Goal: Information Seeking & Learning: Learn about a topic

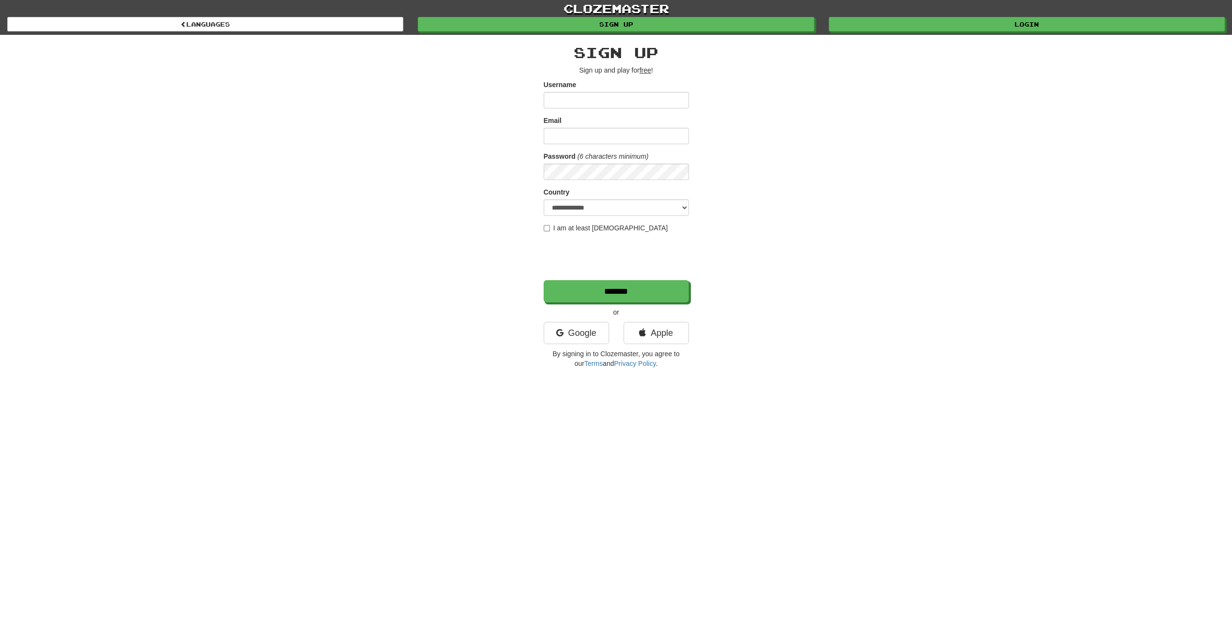
click at [649, 91] on div "Username" at bounding box center [616, 94] width 145 height 29
click at [648, 105] on input "Username" at bounding box center [616, 100] width 145 height 16
type input "**********"
click at [607, 140] on input "Email" at bounding box center [616, 136] width 145 height 16
click at [499, 151] on div "**********" at bounding box center [616, 204] width 566 height 338
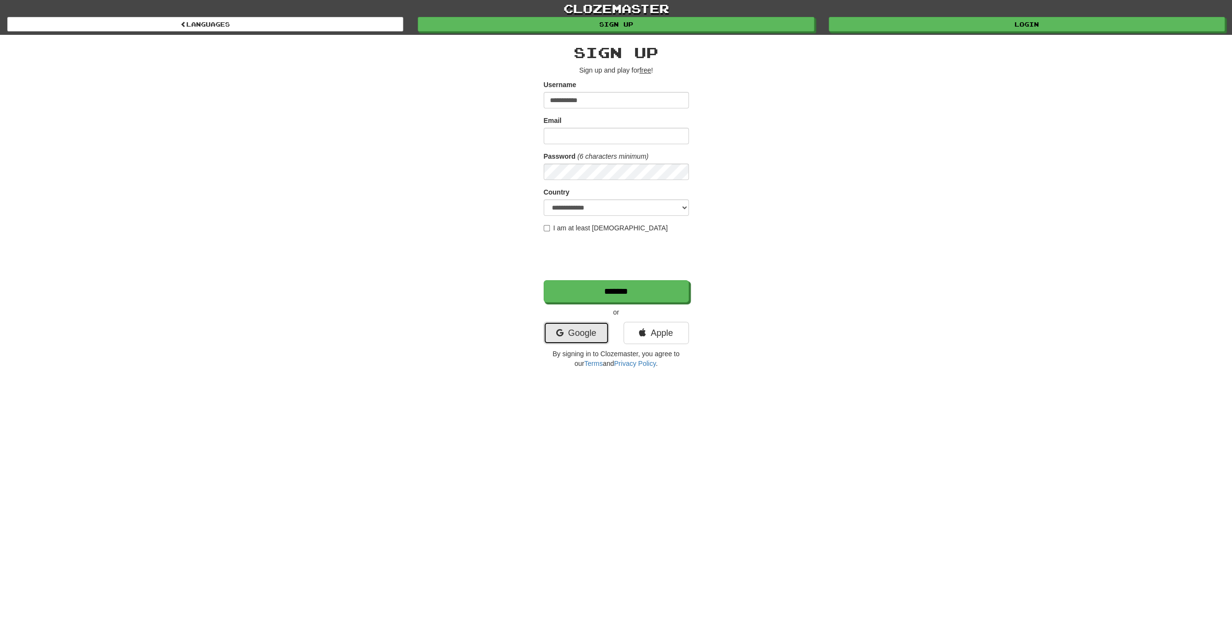
click at [585, 326] on link "Google" at bounding box center [576, 333] width 65 height 22
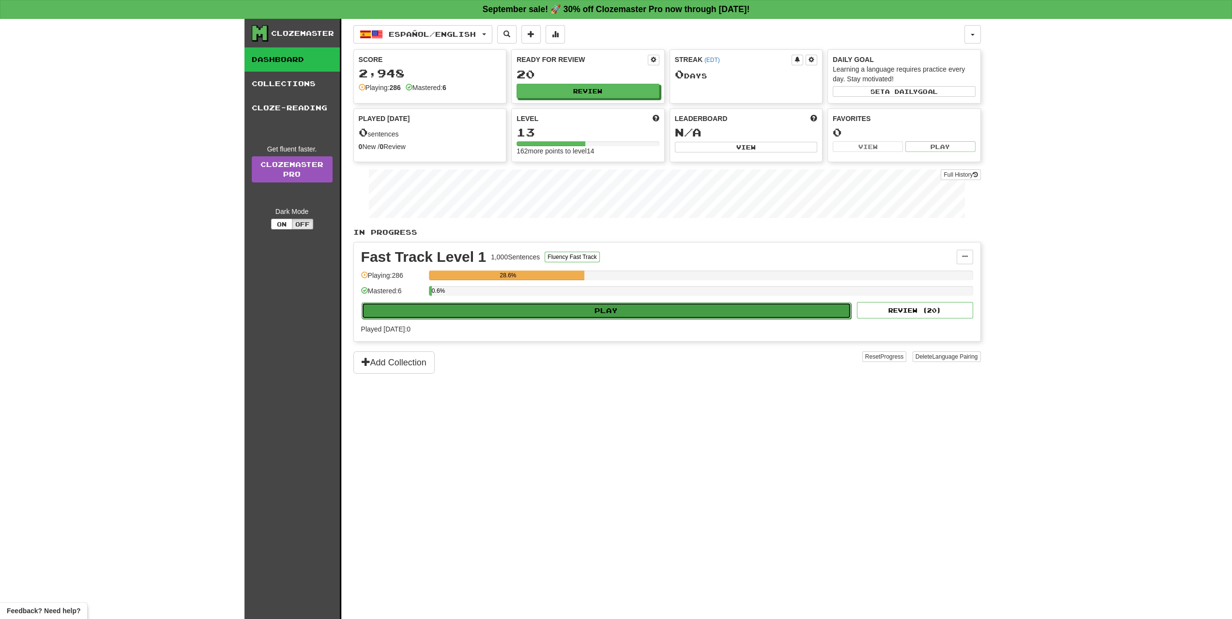
click at [607, 307] on button "Play" at bounding box center [607, 310] width 490 height 16
select select "**"
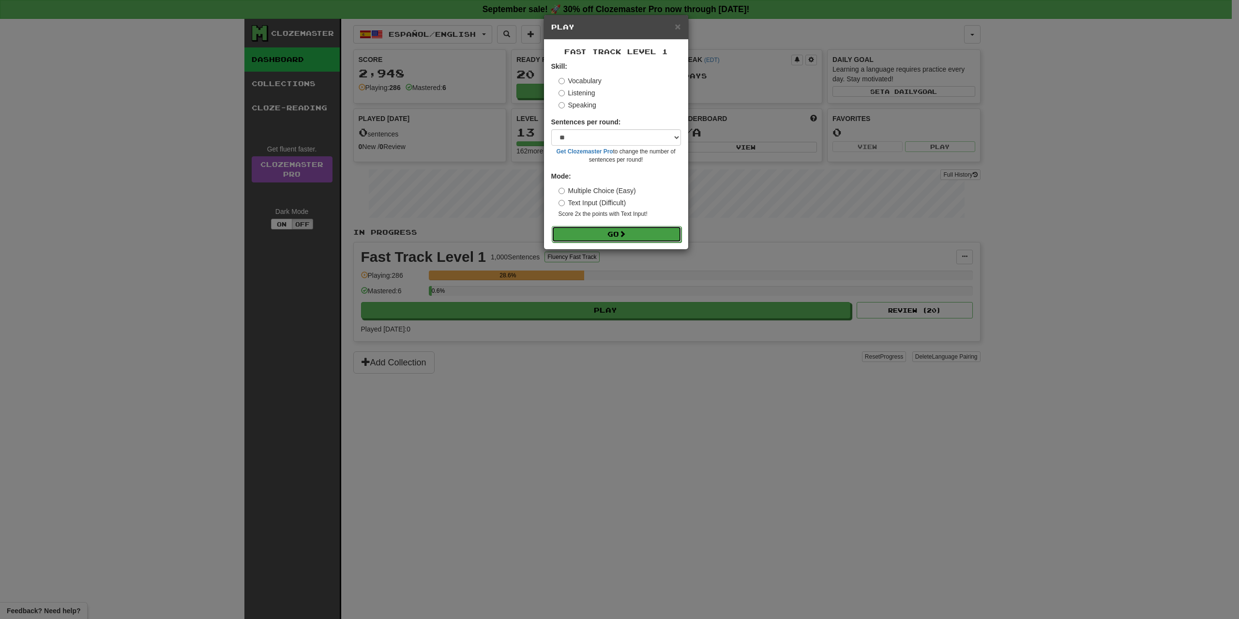
click at [618, 236] on button "Go" at bounding box center [617, 234] width 130 height 16
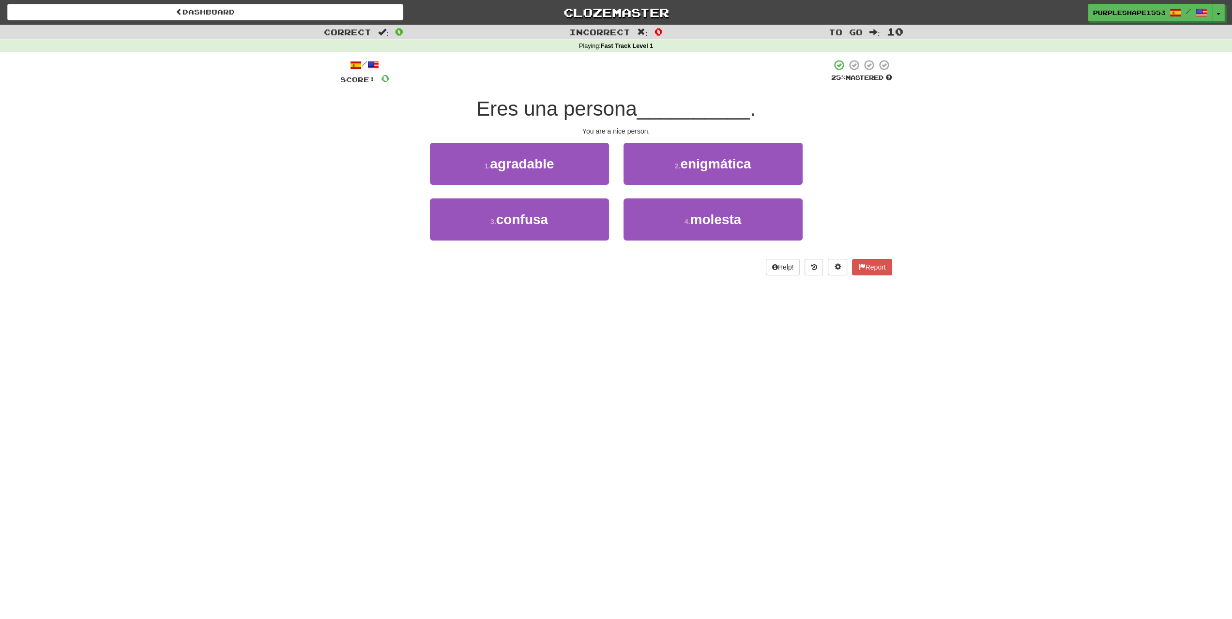
click at [547, 295] on div "Dashboard Clozemaster PurpleShape1553 / Toggle Dropdown Dashboard Leaderboard A…" at bounding box center [616, 309] width 1232 height 619
click at [537, 160] on span "agradable" at bounding box center [522, 163] width 64 height 15
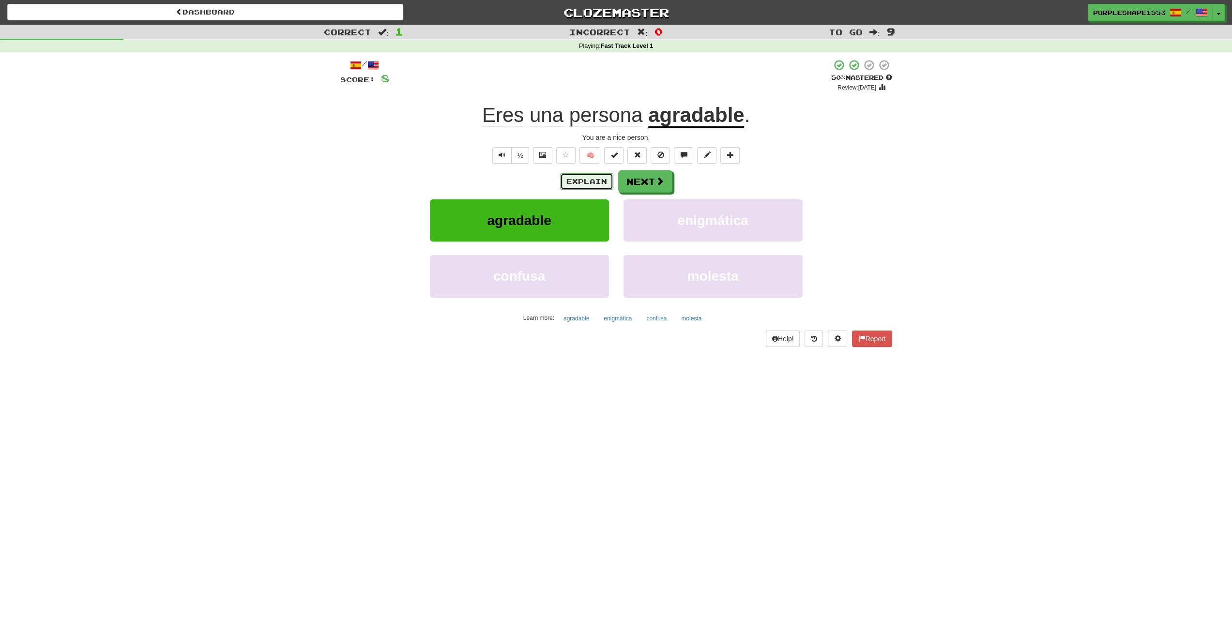
click at [589, 181] on button "Explain" at bounding box center [586, 181] width 53 height 16
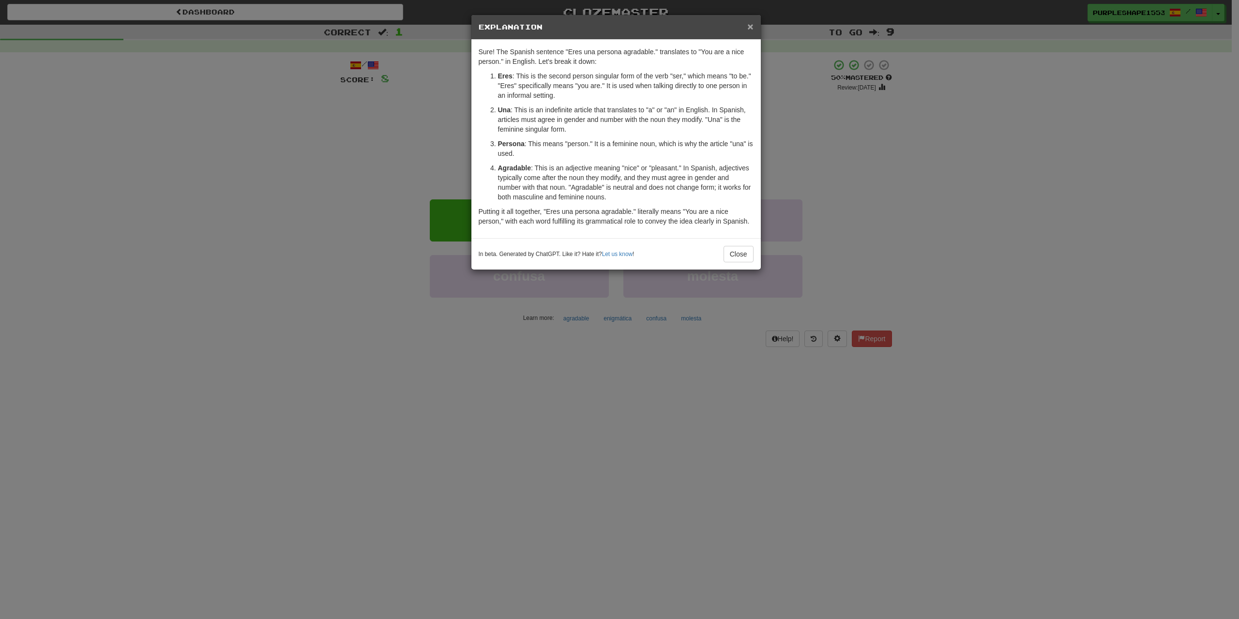
click at [749, 29] on span "×" at bounding box center [750, 26] width 6 height 11
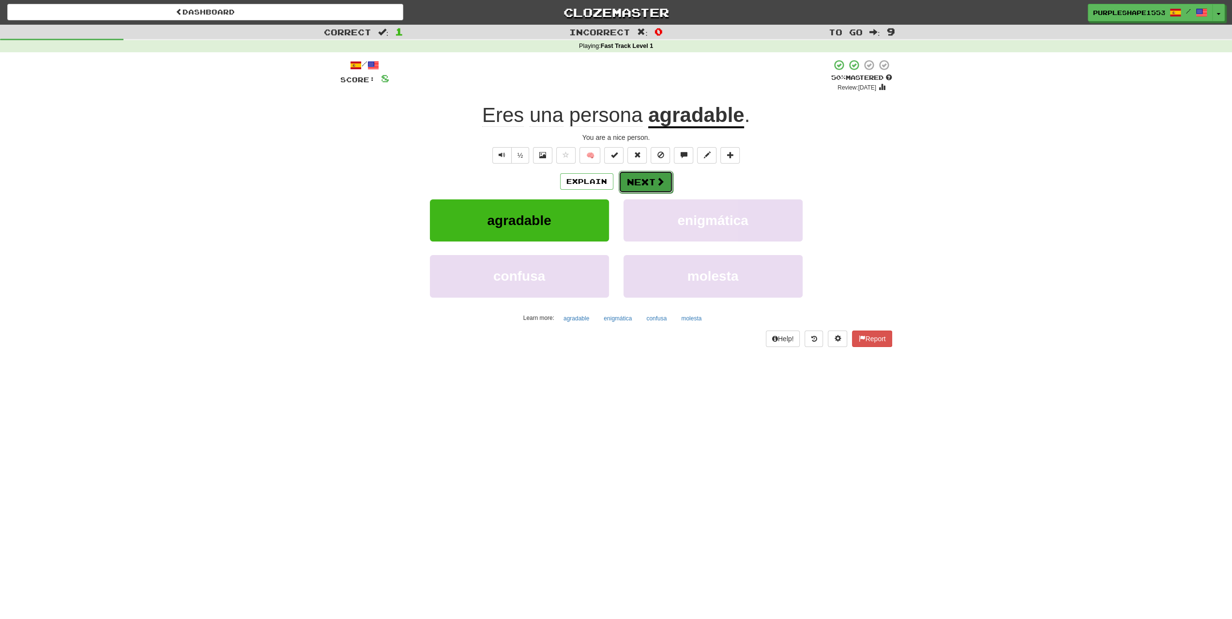
click at [646, 178] on button "Next" at bounding box center [646, 182] width 54 height 22
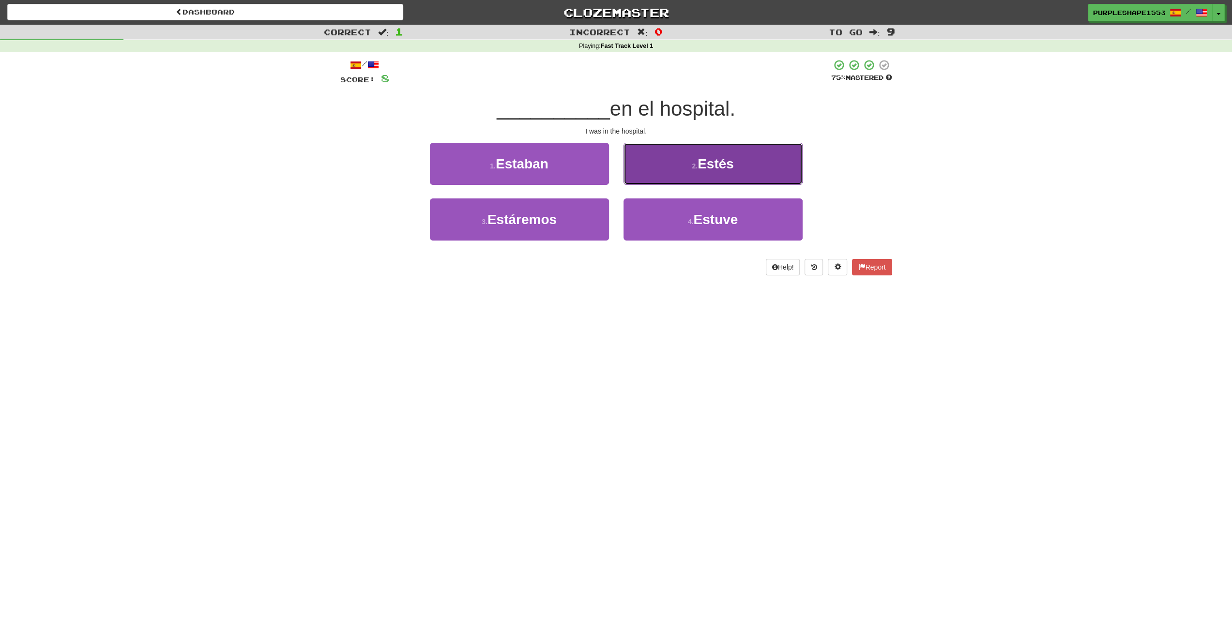
click at [680, 169] on button "2 . [PERSON_NAME]" at bounding box center [712, 164] width 179 height 42
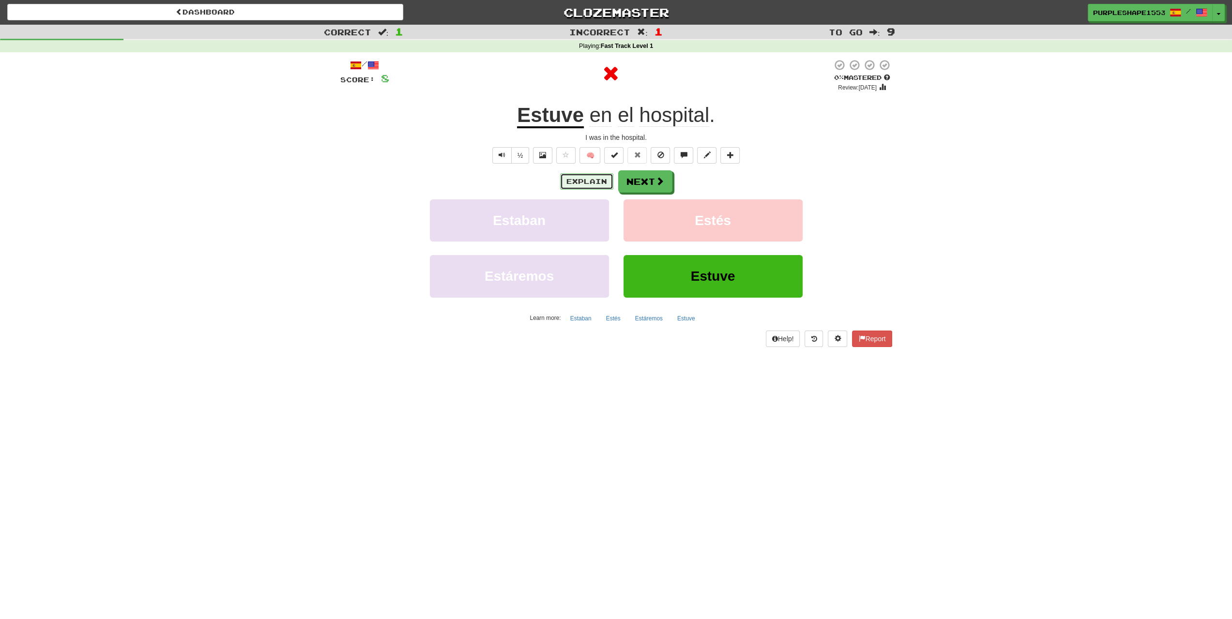
click at [561, 175] on button "Explain" at bounding box center [586, 181] width 53 height 16
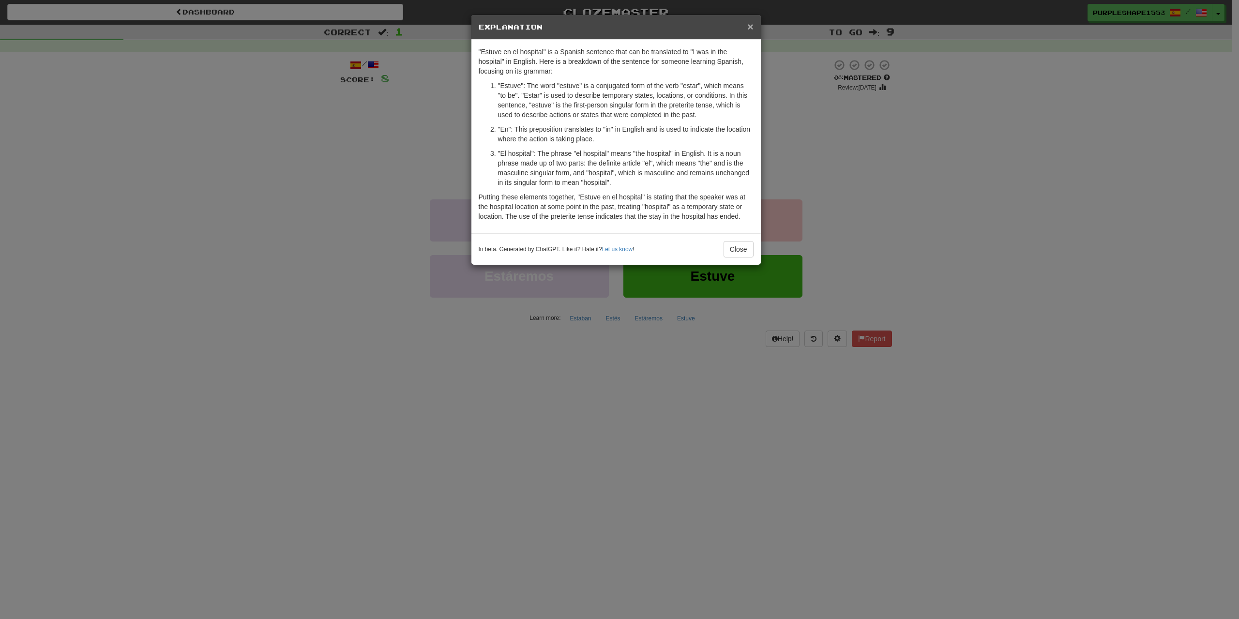
click at [753, 20] on div "× Explanation" at bounding box center [615, 27] width 289 height 25
click at [754, 22] on div "× Explanation" at bounding box center [615, 27] width 289 height 25
click at [751, 26] on span "×" at bounding box center [750, 26] width 6 height 11
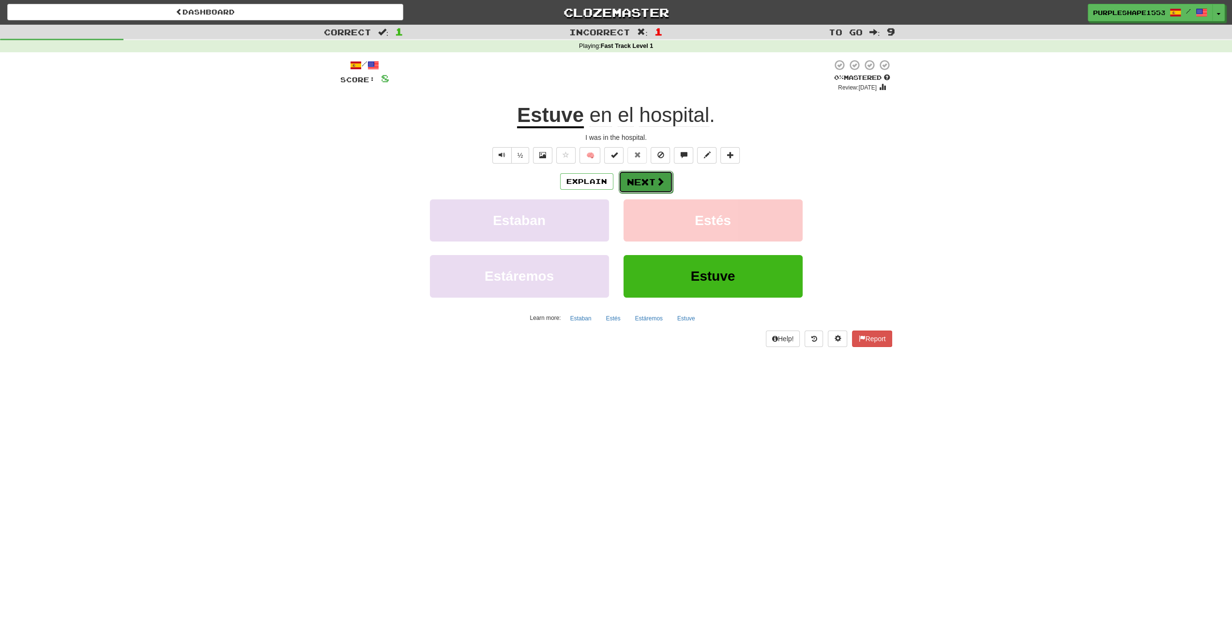
click at [648, 183] on button "Next" at bounding box center [646, 182] width 54 height 22
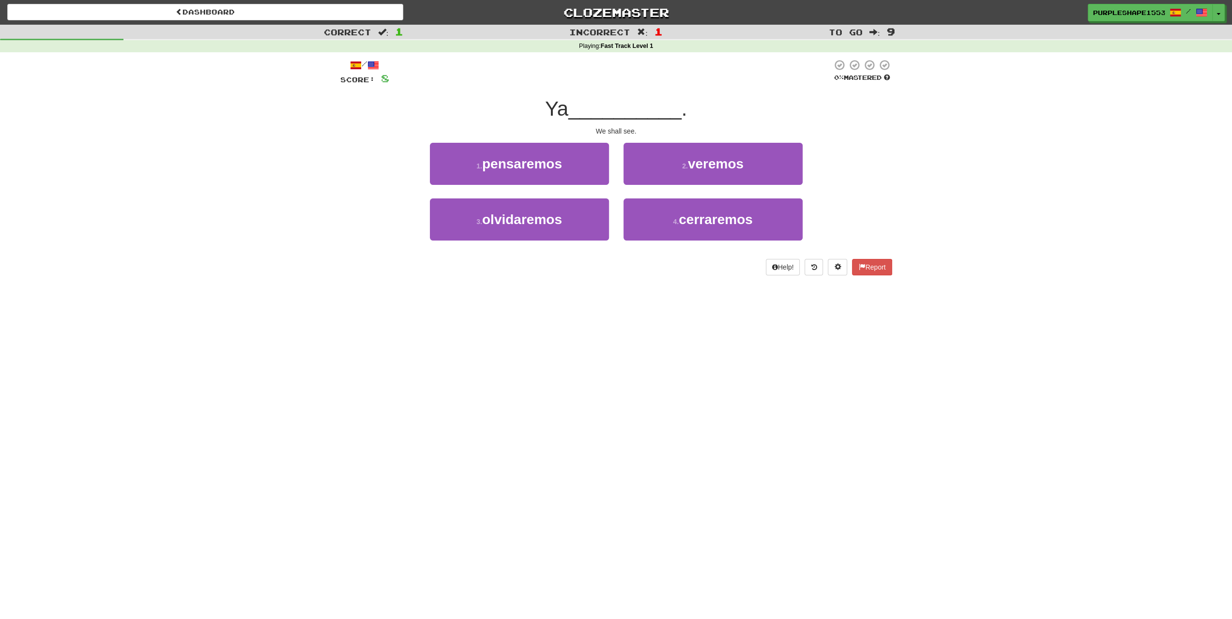
click at [341, 303] on div "Dashboard Clozemaster PurpleShape1553 / Toggle Dropdown Dashboard Leaderboard A…" at bounding box center [616, 309] width 1232 height 619
click at [684, 168] on small "2 ." at bounding box center [685, 166] width 6 height 8
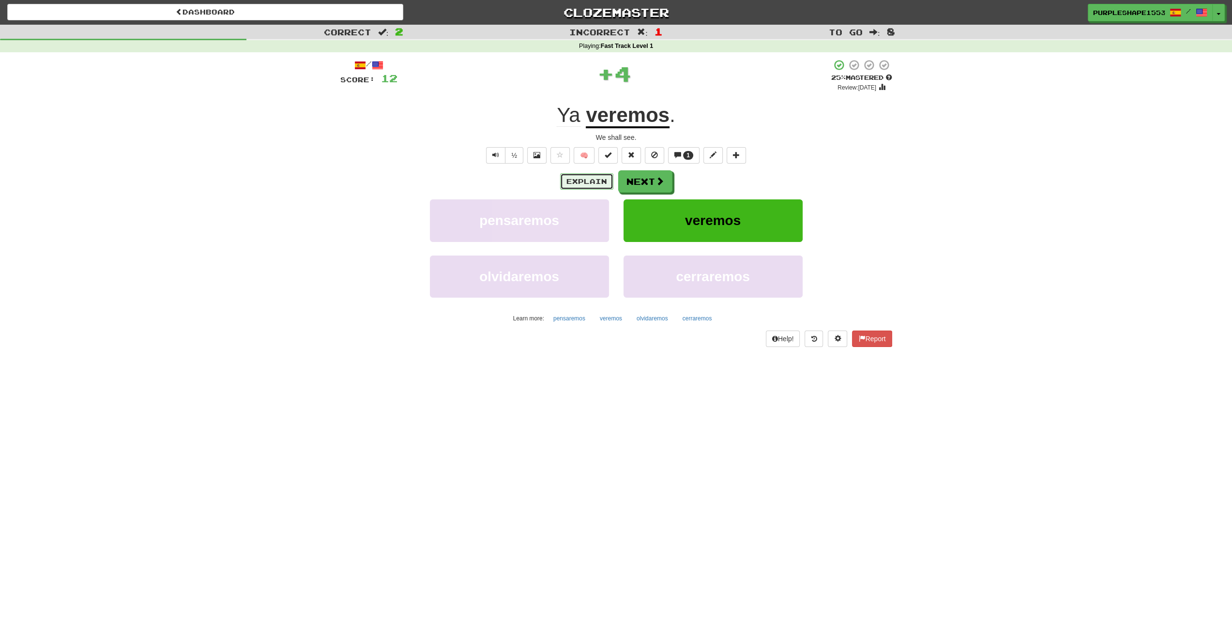
click at [594, 184] on button "Explain" at bounding box center [586, 181] width 53 height 16
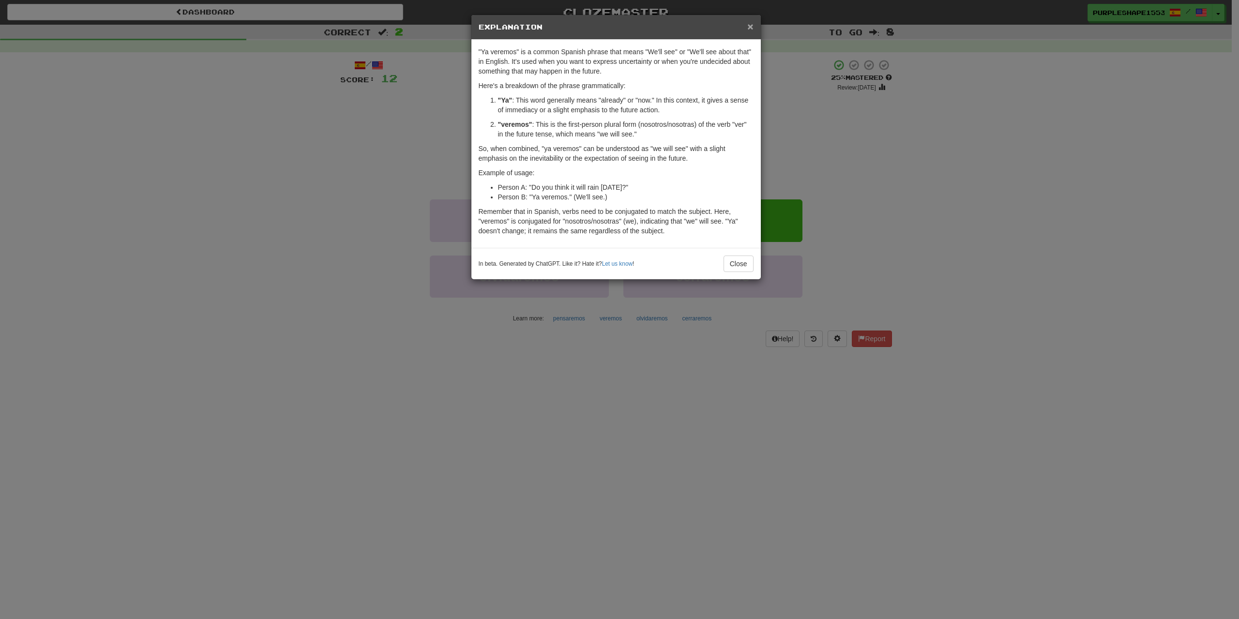
click at [750, 27] on span "×" at bounding box center [750, 26] width 6 height 11
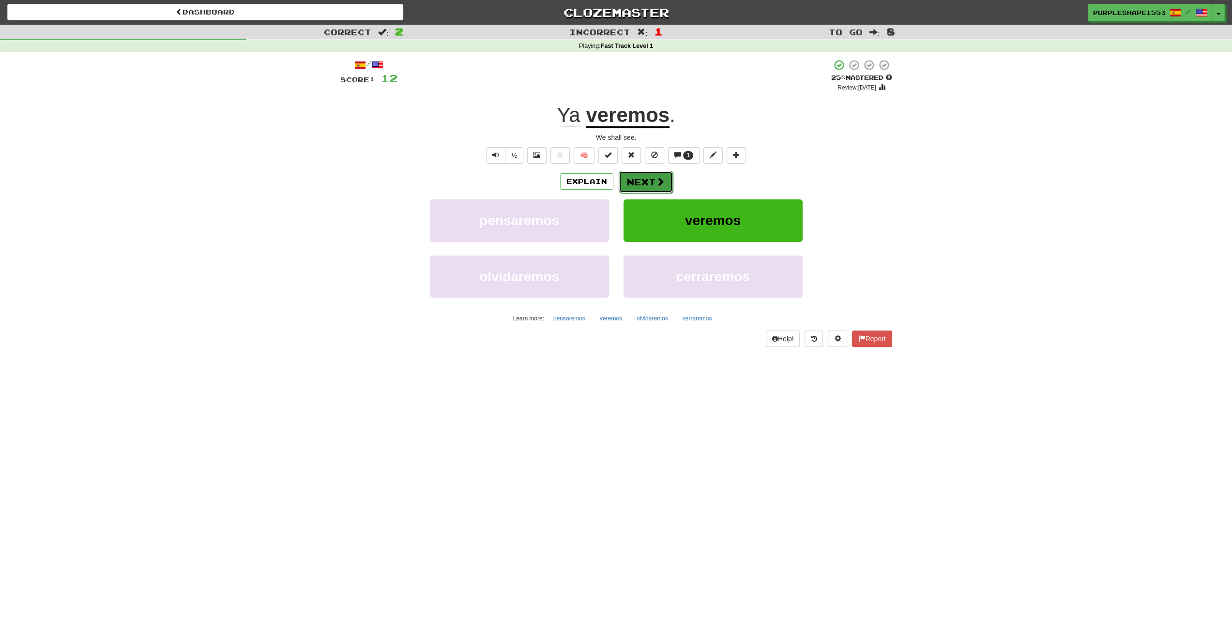
click at [666, 176] on button "Next" at bounding box center [646, 182] width 54 height 22
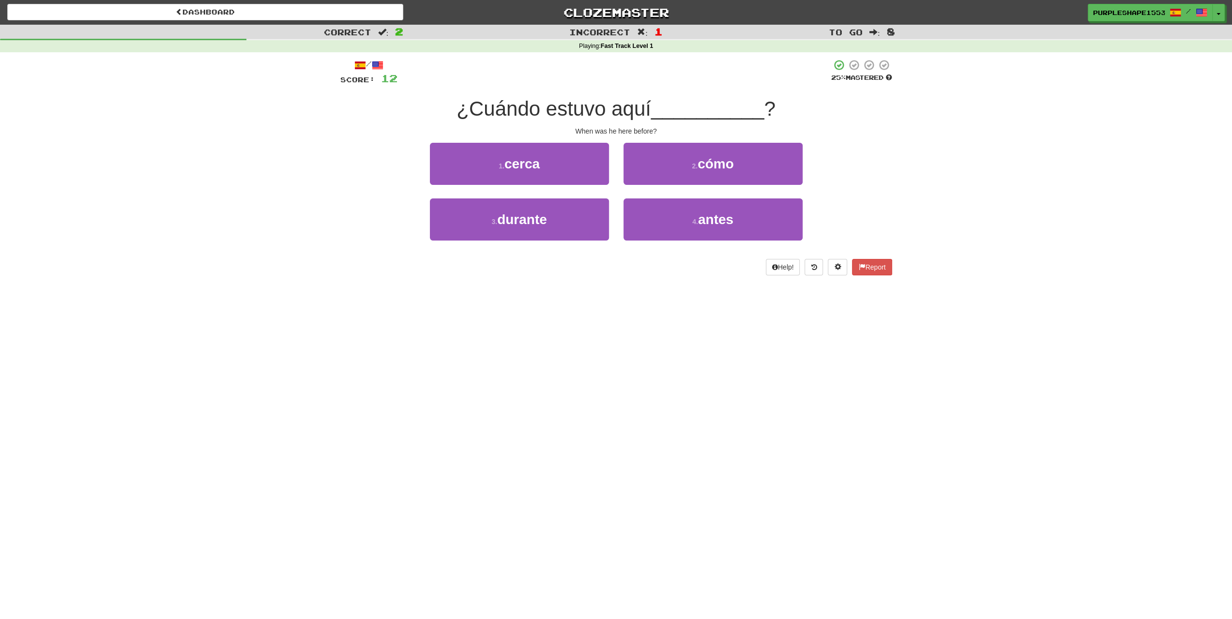
click at [662, 319] on div "Dashboard Clozemaster PurpleShape1553 / Toggle Dropdown Dashboard Leaderboard A…" at bounding box center [616, 309] width 1232 height 619
click at [659, 225] on button "4 . antes" at bounding box center [712, 219] width 179 height 42
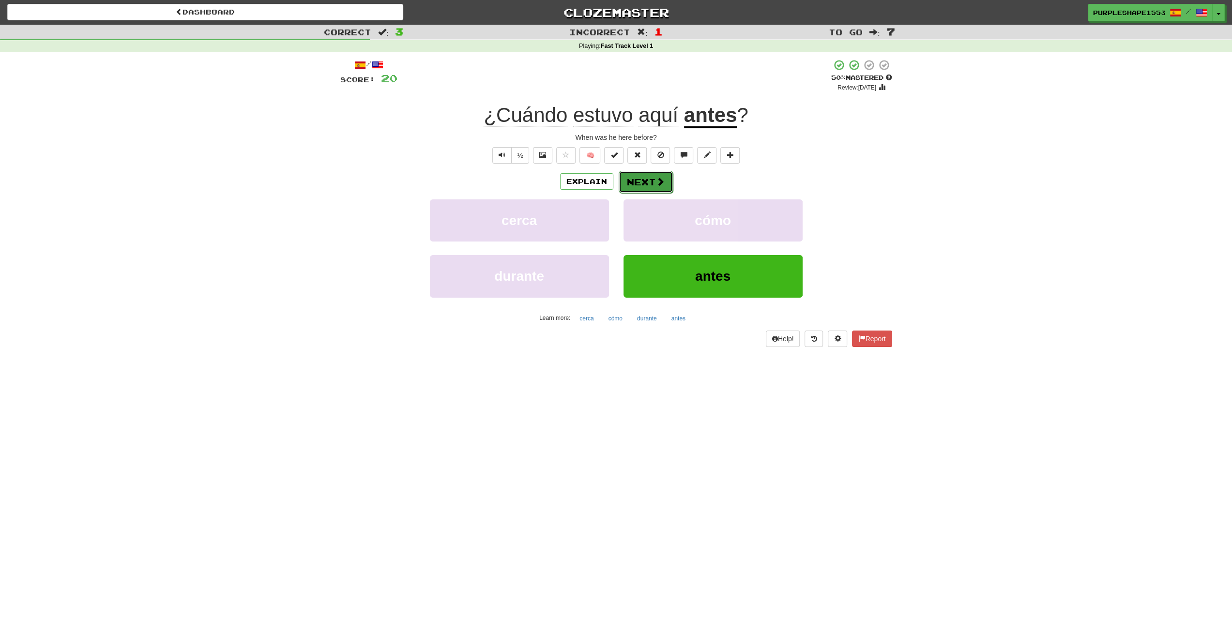
click at [641, 182] on button "Next" at bounding box center [646, 182] width 54 height 22
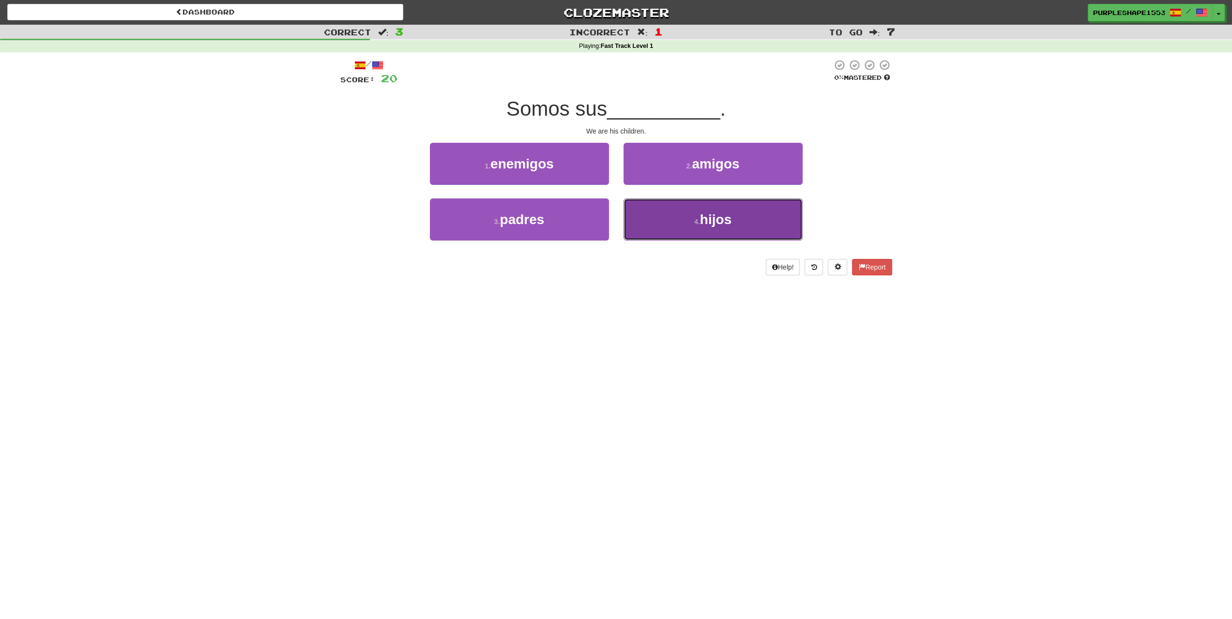
click at [692, 214] on button "4 . hijos" at bounding box center [712, 219] width 179 height 42
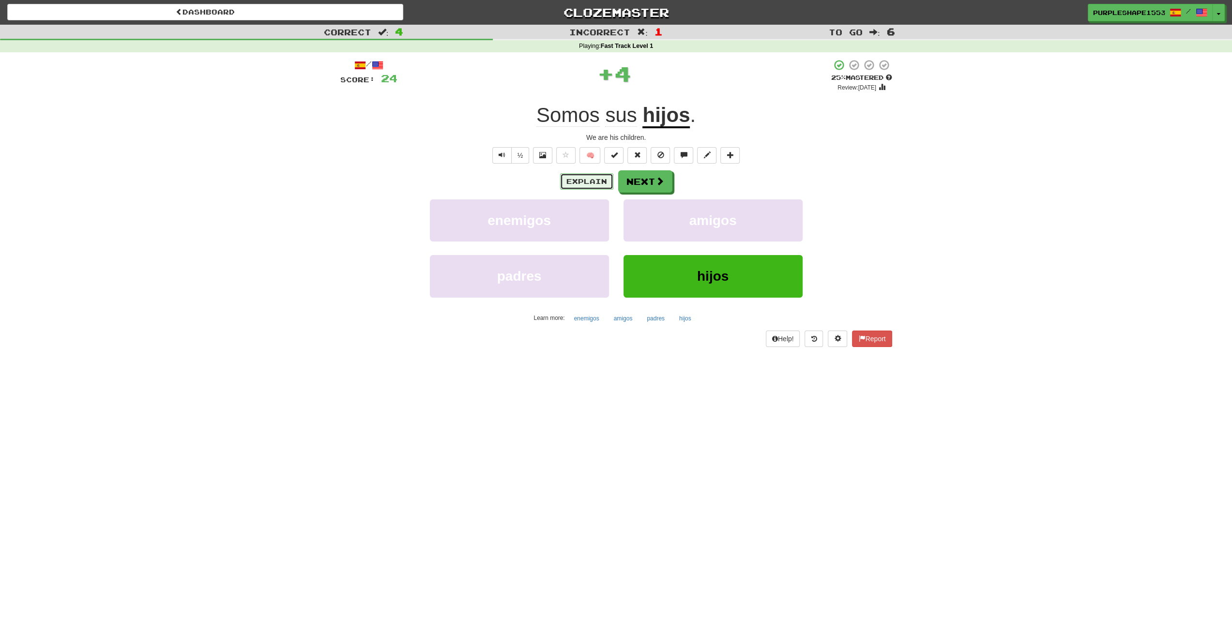
click at [586, 173] on button "Explain" at bounding box center [586, 181] width 53 height 16
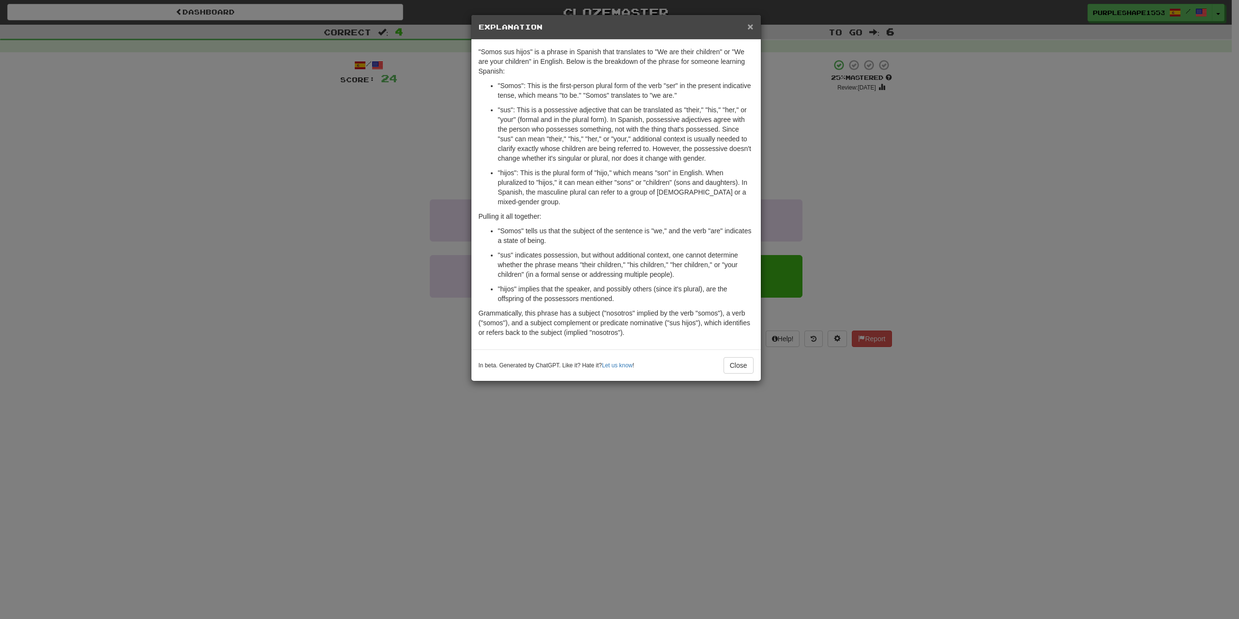
click at [752, 28] on span "×" at bounding box center [750, 26] width 6 height 11
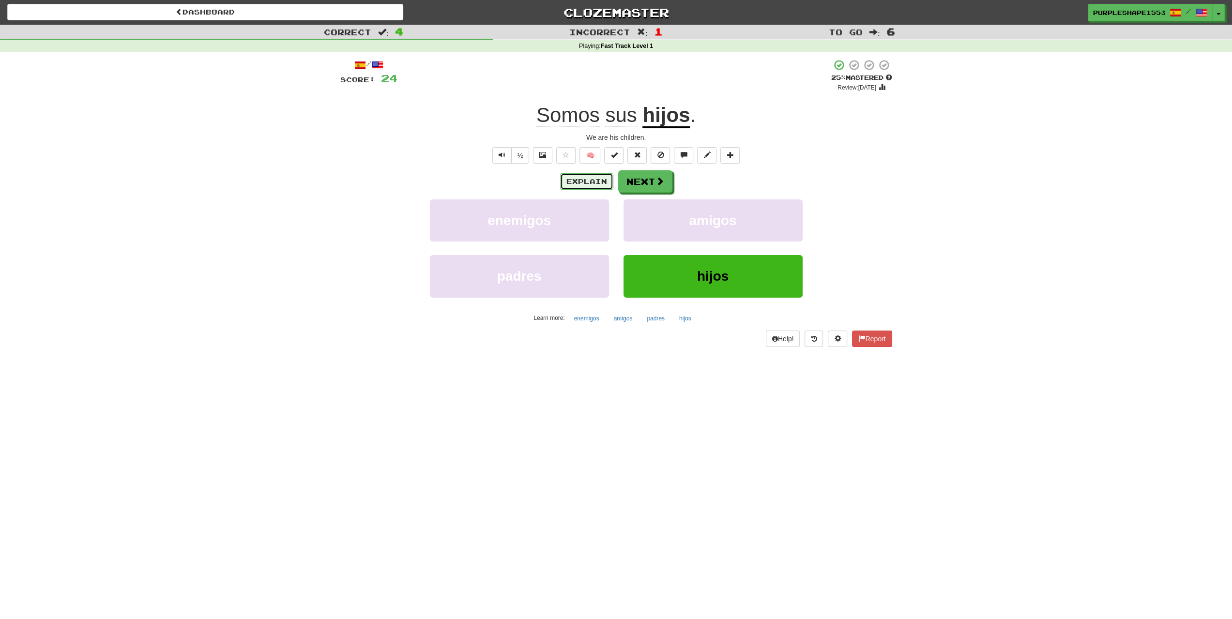
click at [601, 181] on button "Explain" at bounding box center [586, 181] width 53 height 16
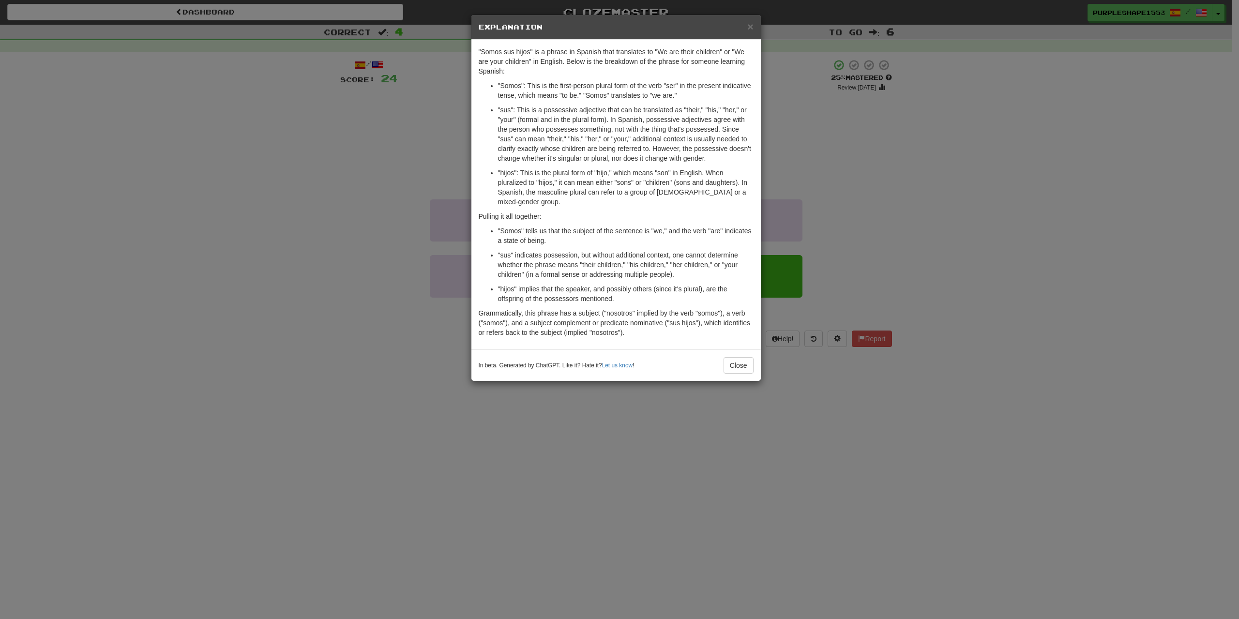
click at [756, 28] on div "× Explanation" at bounding box center [615, 27] width 289 height 25
click at [753, 26] on span "×" at bounding box center [750, 26] width 6 height 11
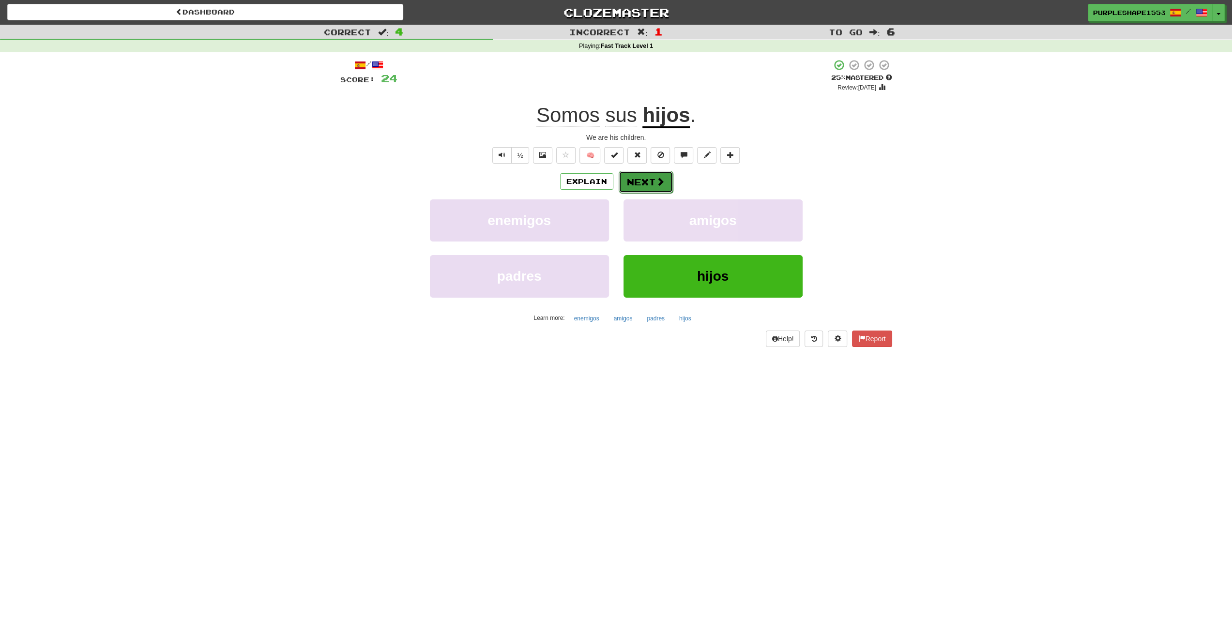
click at [654, 189] on button "Next" at bounding box center [646, 182] width 54 height 22
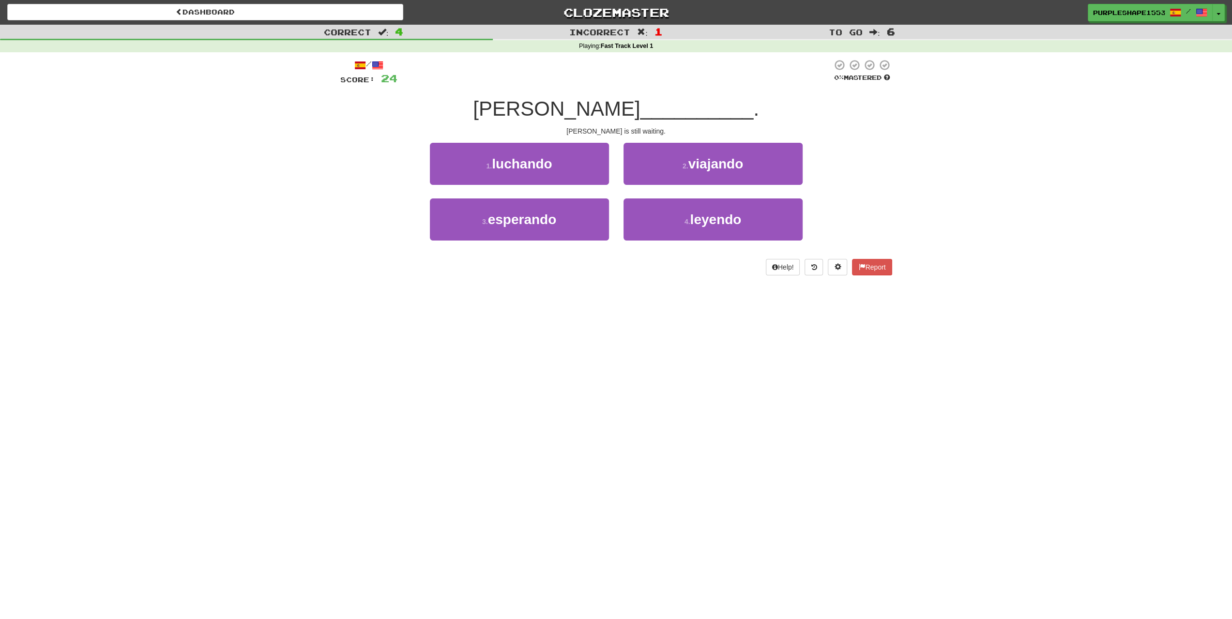
click at [649, 294] on div "Dashboard Clozemaster PurpleShape1553 / Toggle Dropdown Dashboard Leaderboard A…" at bounding box center [616, 309] width 1232 height 619
click at [327, 301] on div "Dashboard Clozemaster PurpleShape1553 / Toggle Dropdown Dashboard Leaderboard A…" at bounding box center [616, 309] width 1232 height 619
click at [669, 223] on button "4 . [GEOGRAPHIC_DATA]" at bounding box center [712, 219] width 179 height 42
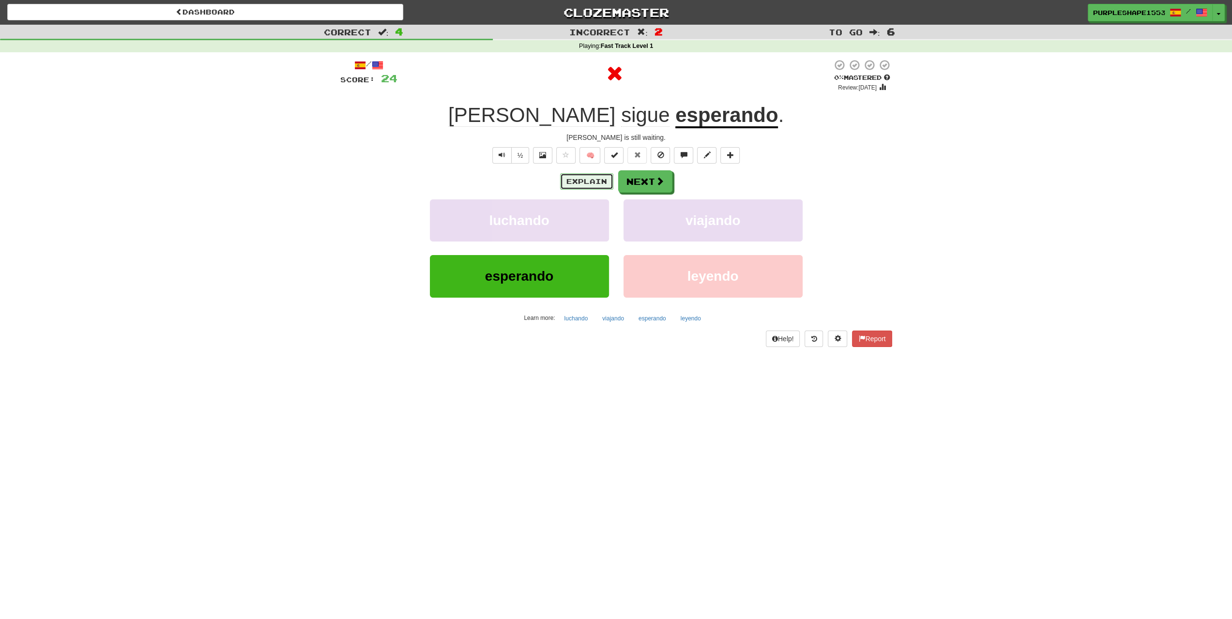
click at [582, 185] on button "Explain" at bounding box center [586, 181] width 53 height 16
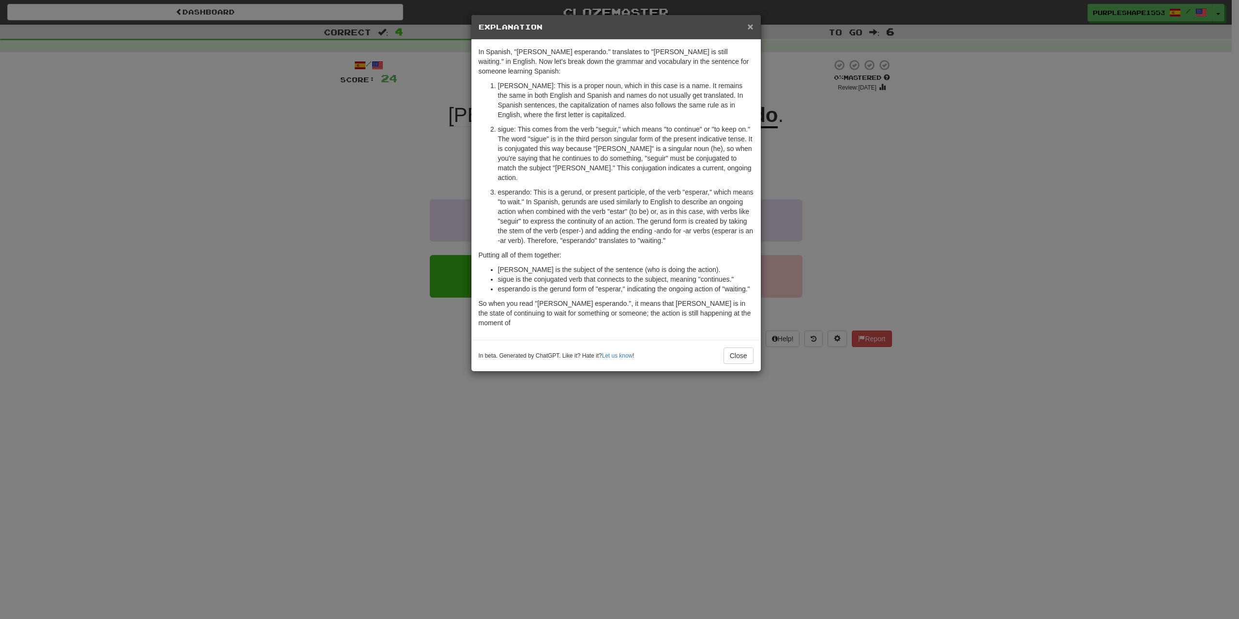
click at [751, 22] on span "×" at bounding box center [750, 26] width 6 height 11
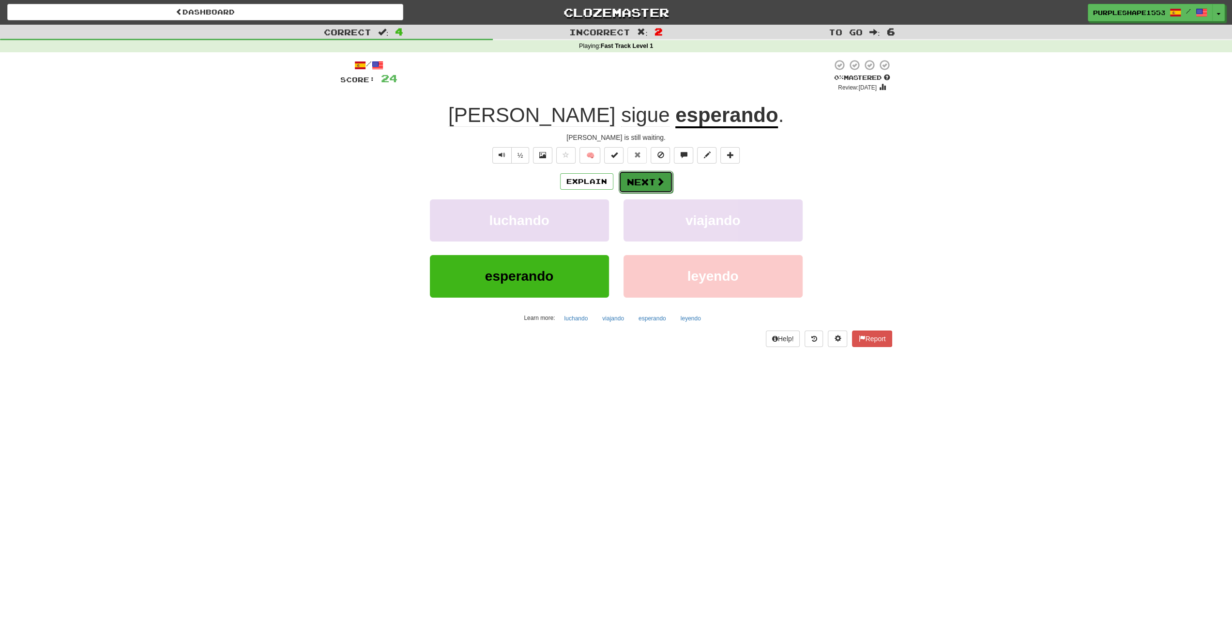
click at [665, 179] on button "Next" at bounding box center [646, 182] width 54 height 22
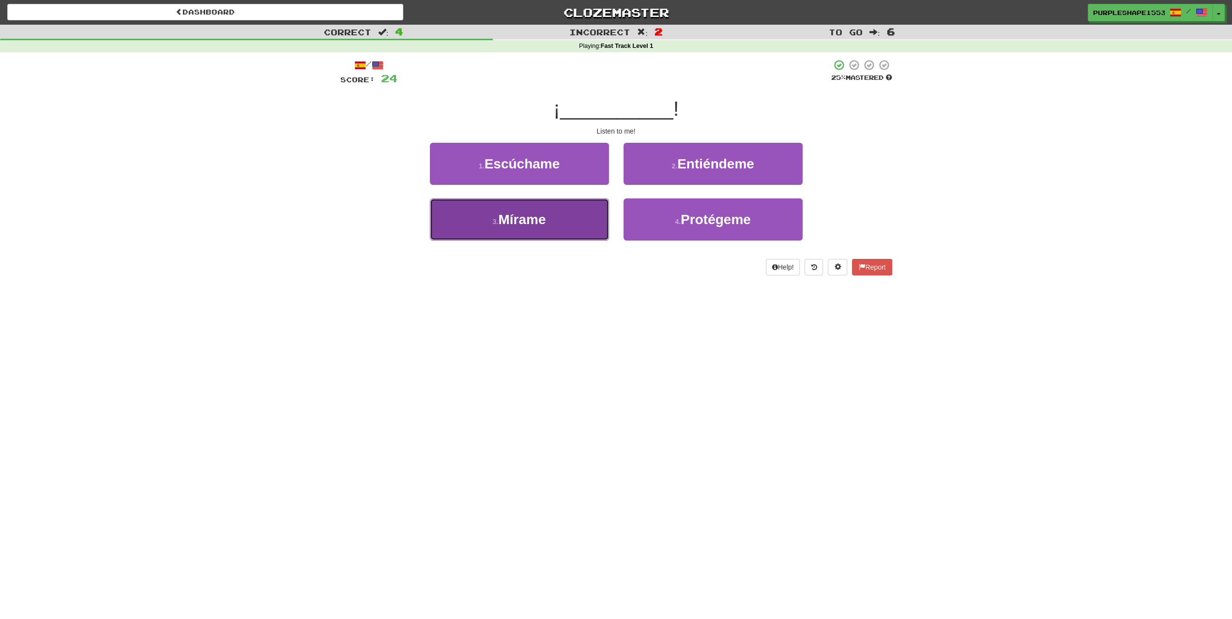
click at [595, 226] on button "3 . Mírame" at bounding box center [519, 219] width 179 height 42
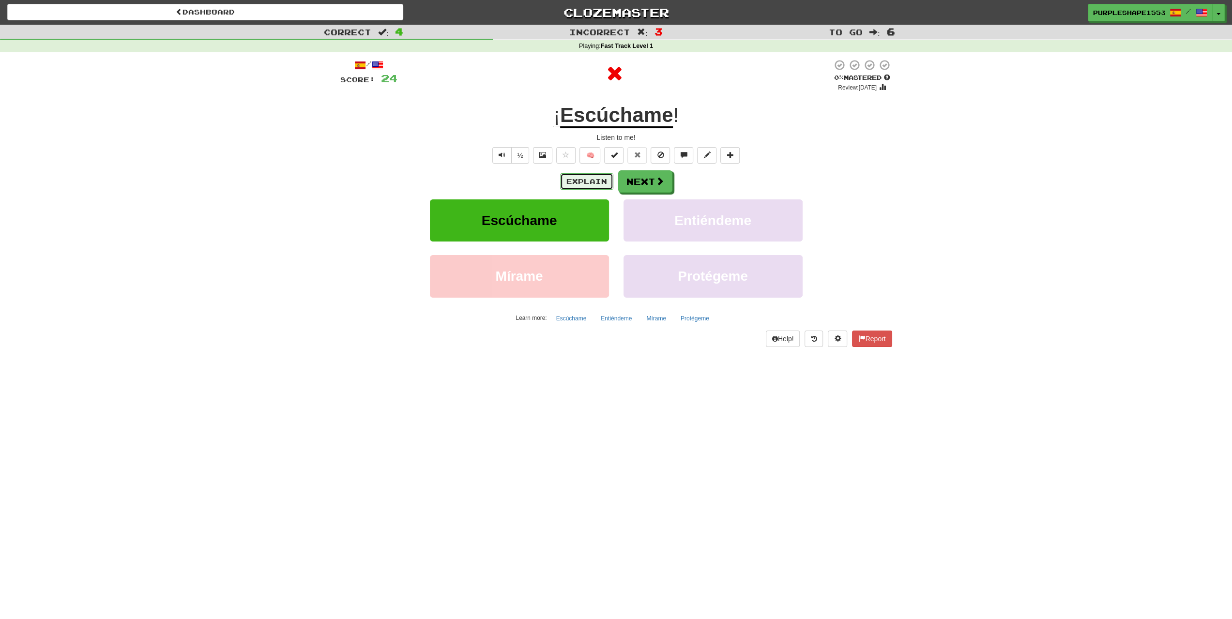
click at [582, 185] on button "Explain" at bounding box center [586, 181] width 53 height 16
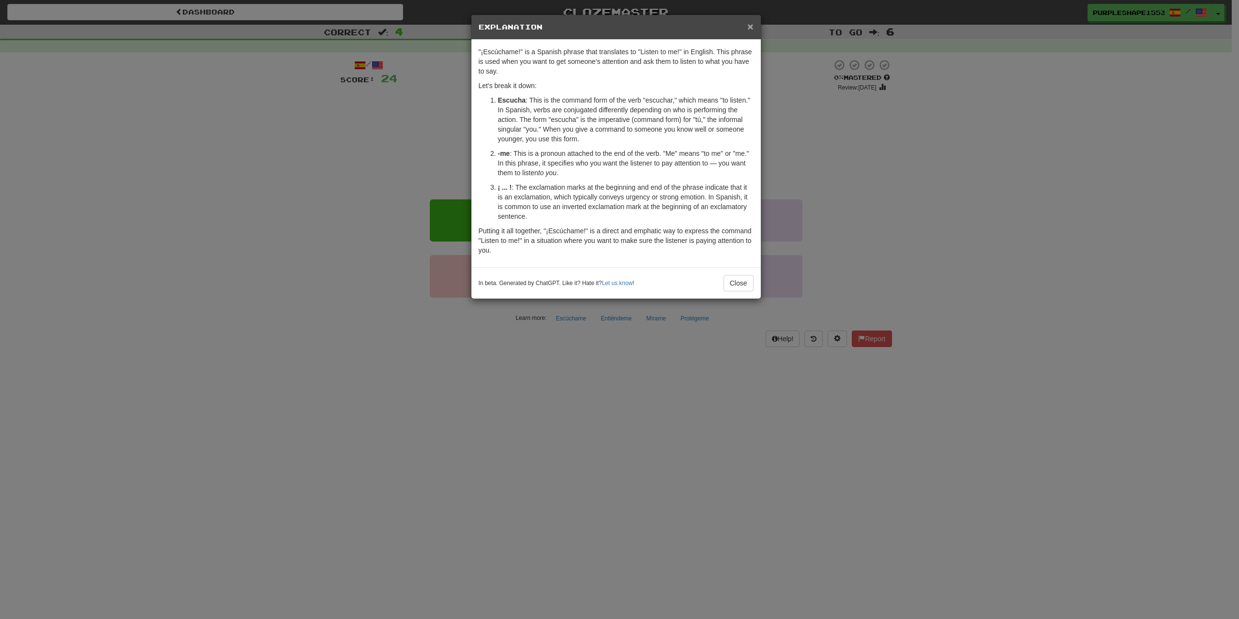
click at [749, 21] on span "×" at bounding box center [750, 26] width 6 height 11
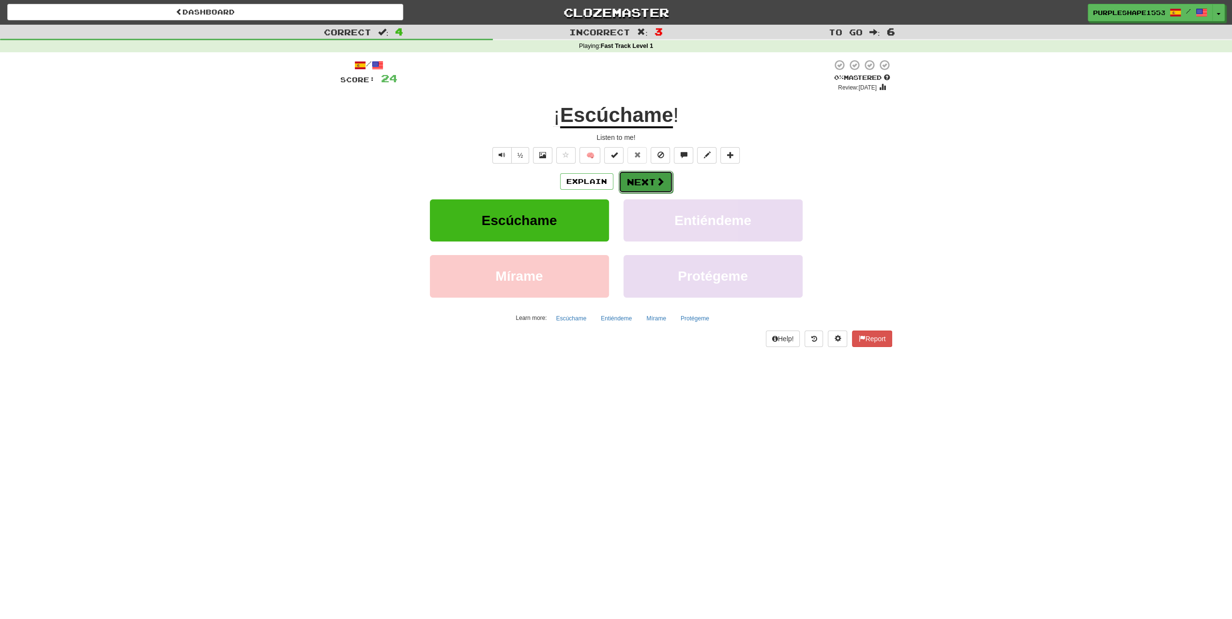
click at [643, 186] on button "Next" at bounding box center [646, 182] width 54 height 22
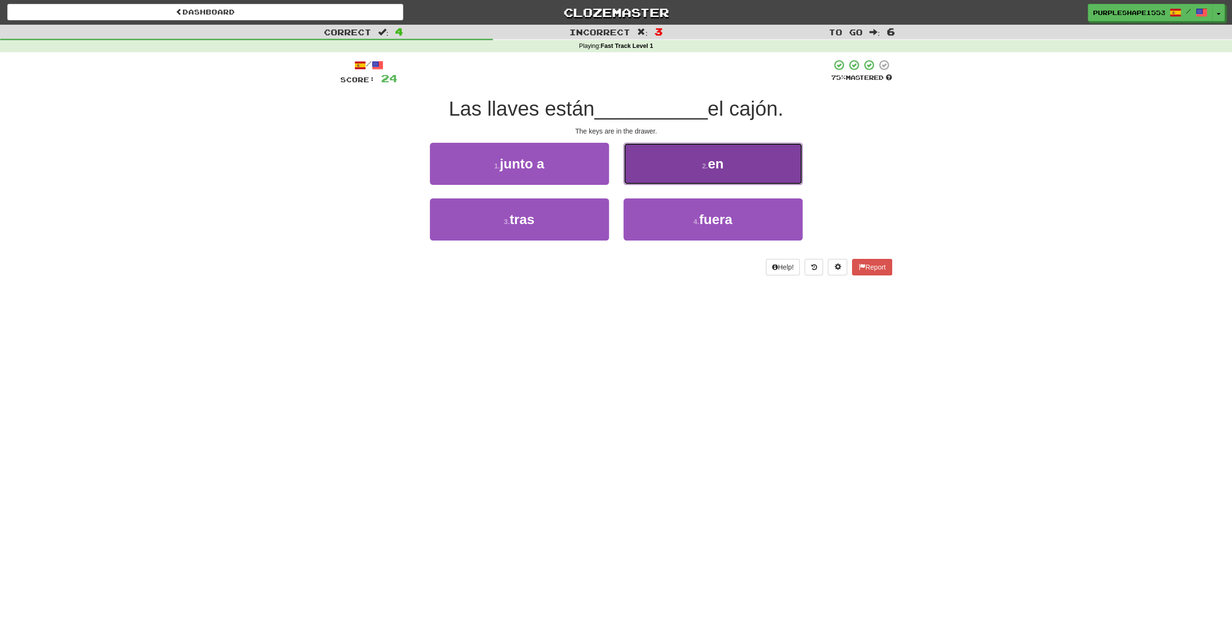
click at [668, 157] on button "2 . en" at bounding box center [712, 164] width 179 height 42
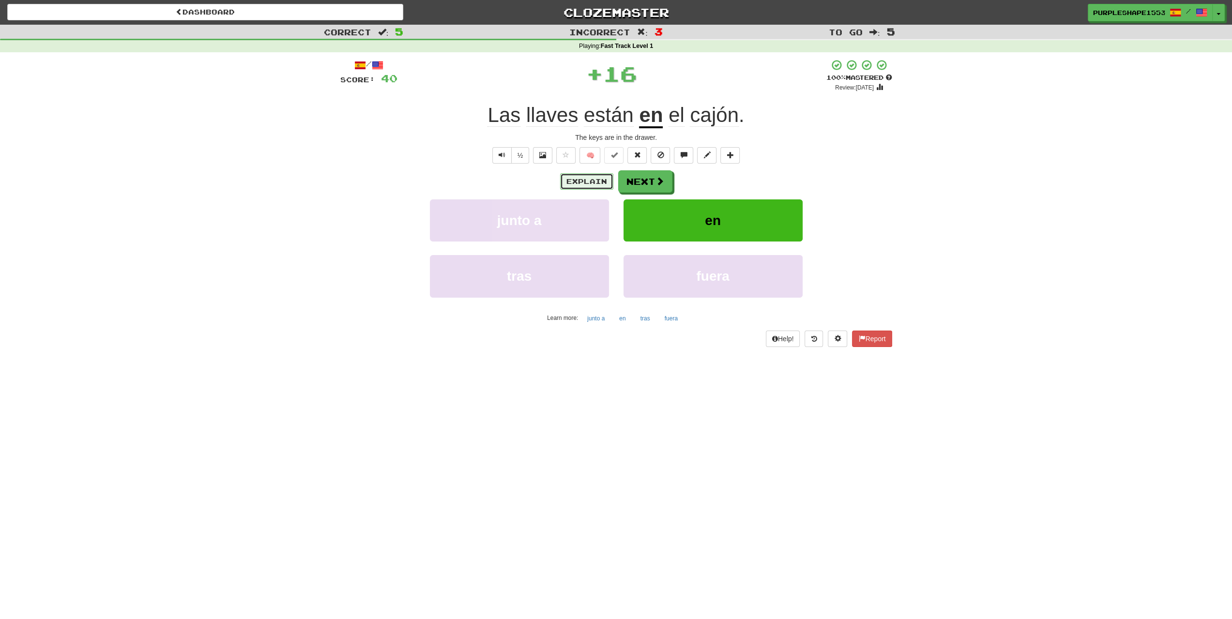
click at [599, 179] on button "Explain" at bounding box center [586, 181] width 53 height 16
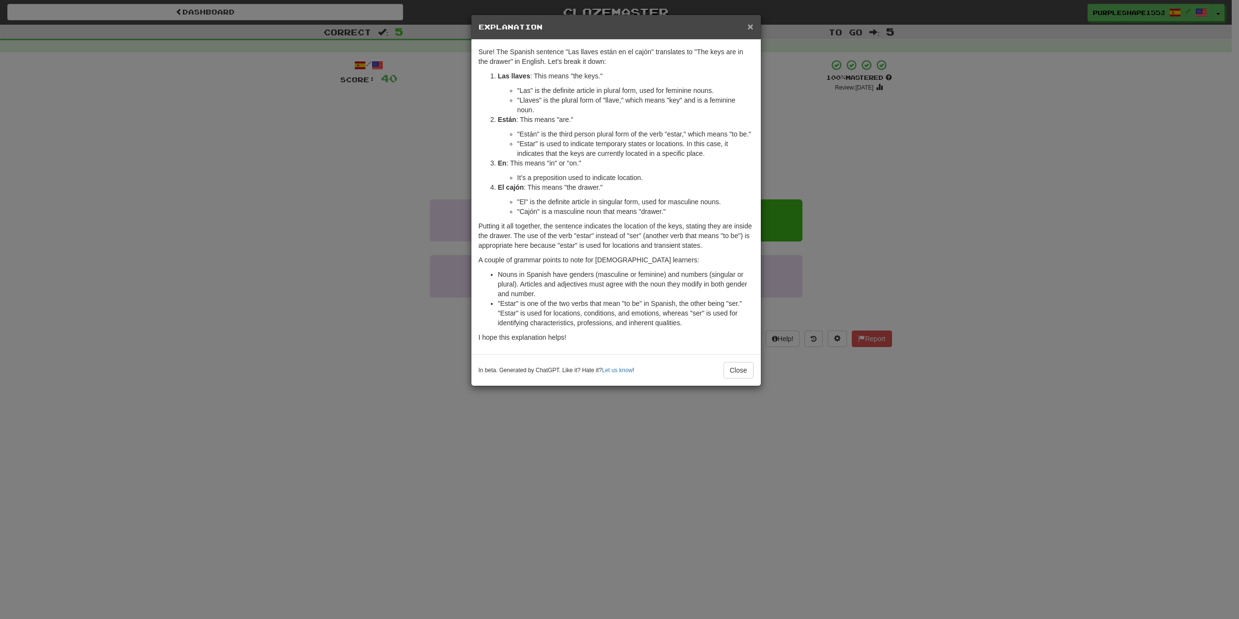
click at [749, 27] on span "×" at bounding box center [750, 26] width 6 height 11
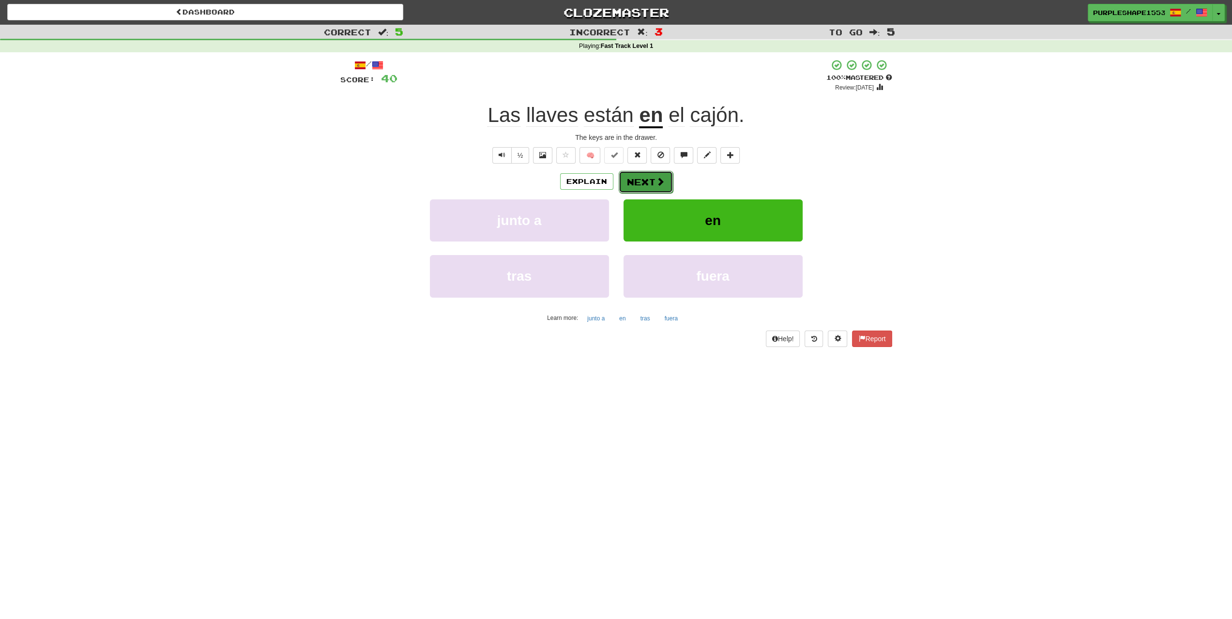
click at [650, 174] on button "Next" at bounding box center [646, 182] width 54 height 22
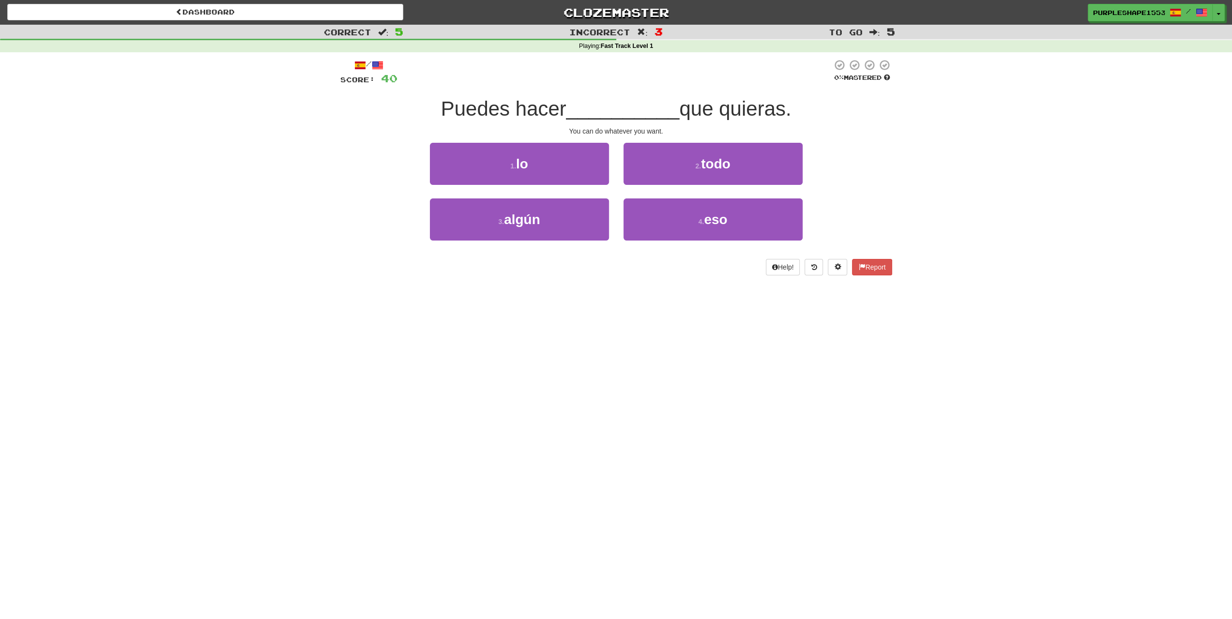
click at [619, 289] on div "Dashboard Clozemaster PurpleShape1553 / Toggle Dropdown Dashboard Leaderboard A…" at bounding box center [616, 309] width 1232 height 619
click at [654, 173] on button "2 . todo" at bounding box center [712, 164] width 179 height 42
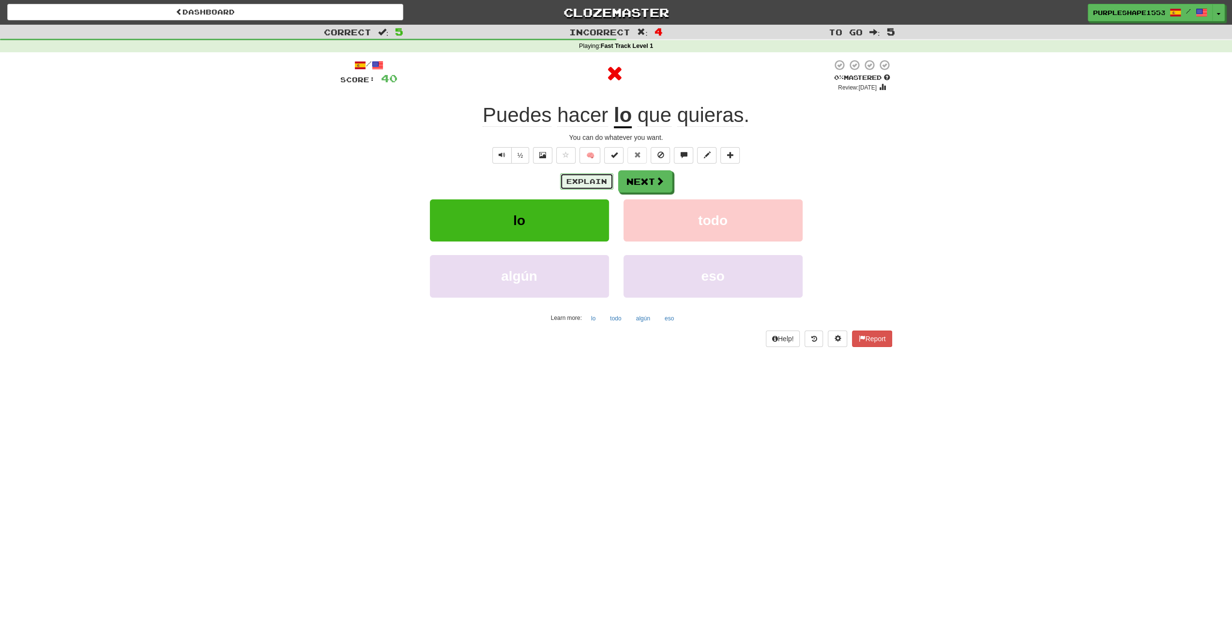
click at [603, 177] on button "Explain" at bounding box center [586, 181] width 53 height 16
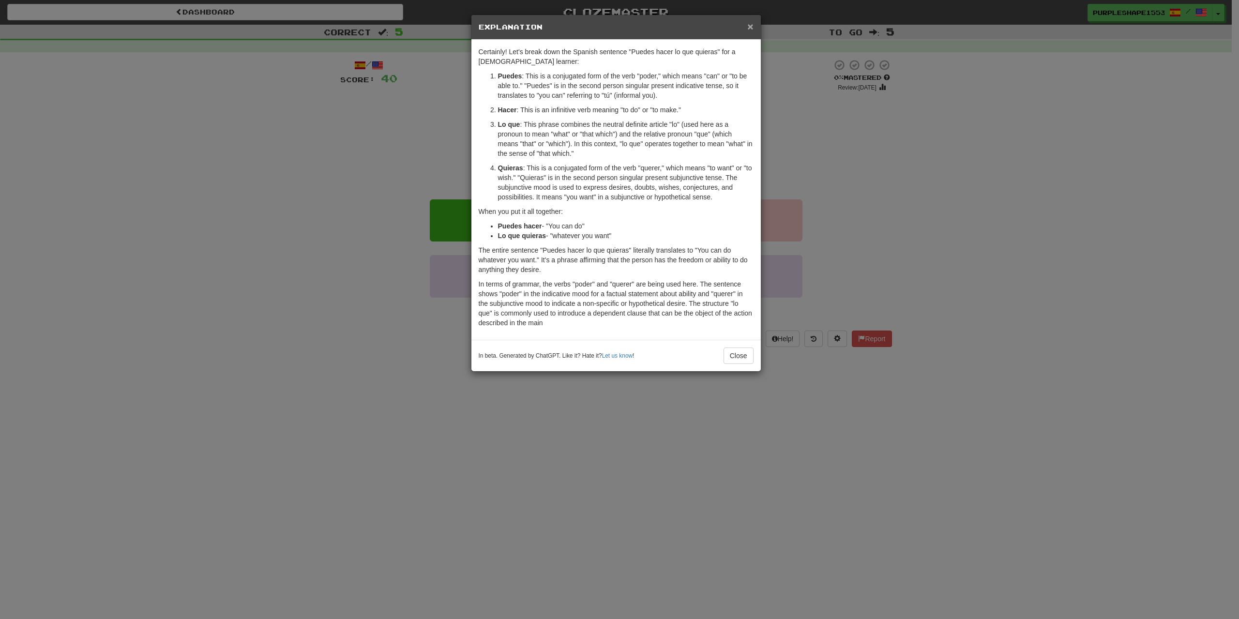
click at [753, 28] on span "×" at bounding box center [750, 26] width 6 height 11
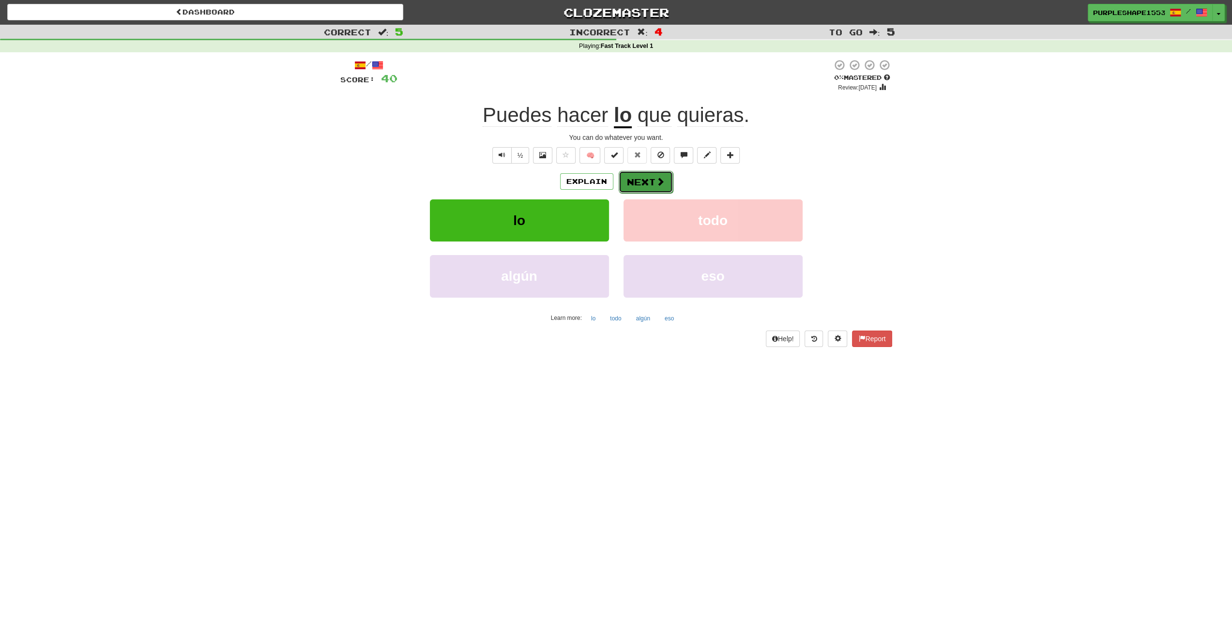
click at [653, 179] on button "Next" at bounding box center [646, 182] width 54 height 22
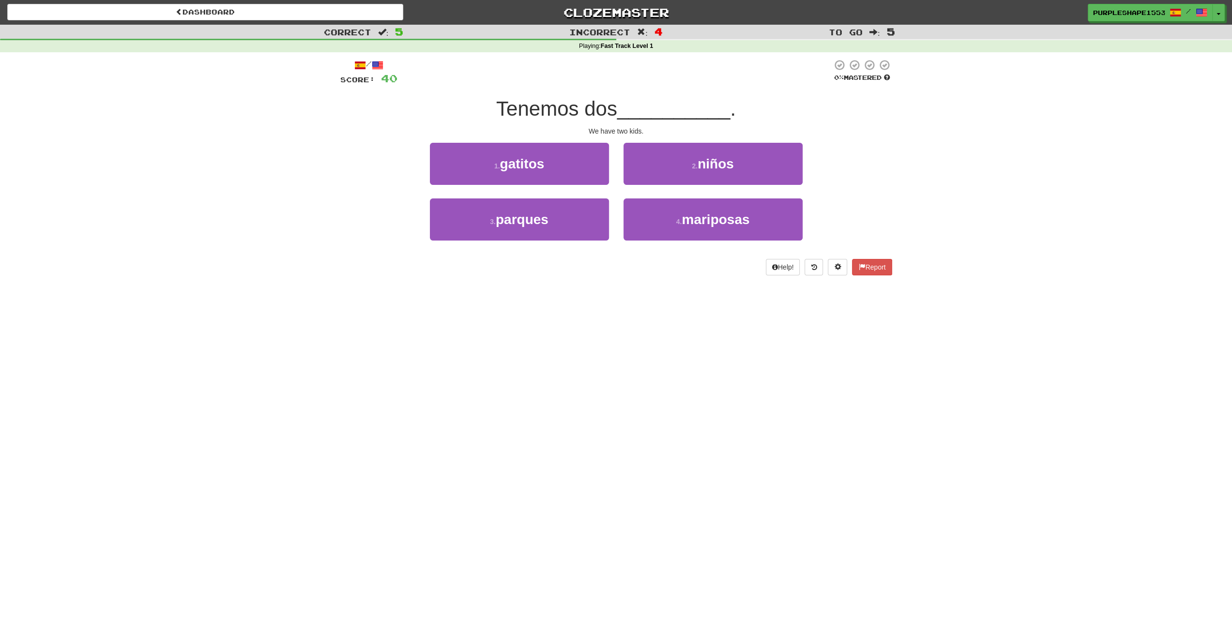
click at [137, 291] on div "Dashboard Clozemaster PurpleShape1553 / Toggle Dropdown Dashboard Leaderboard A…" at bounding box center [616, 309] width 1232 height 619
click at [665, 162] on button "2 . niños" at bounding box center [712, 164] width 179 height 42
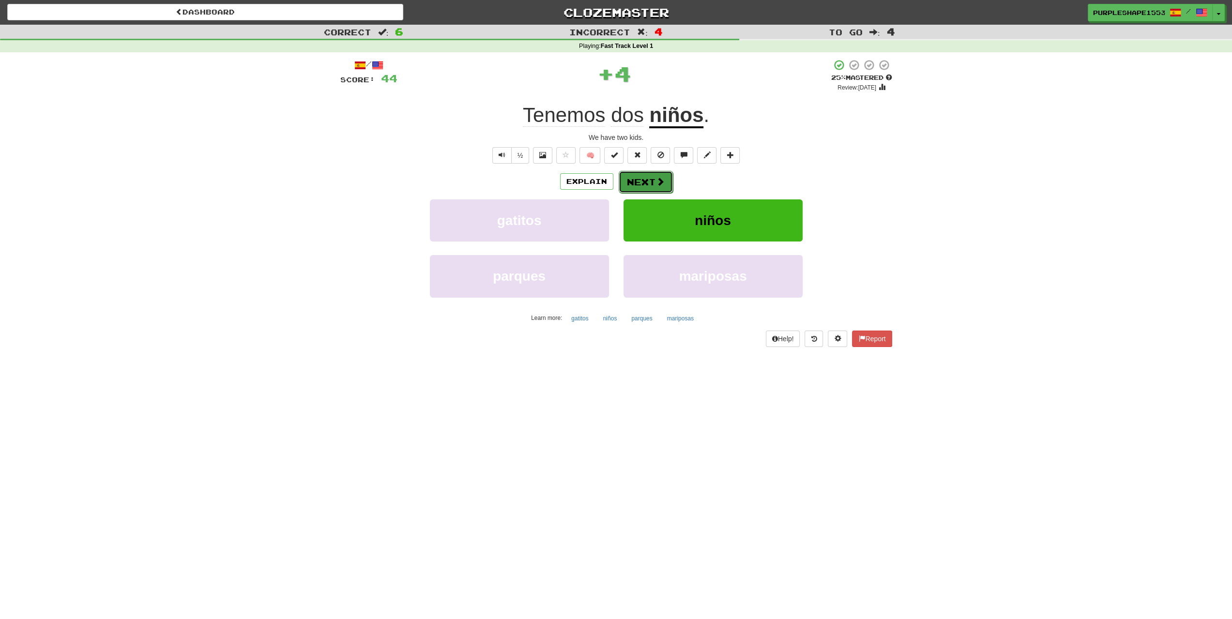
click at [647, 180] on button "Next" at bounding box center [646, 182] width 54 height 22
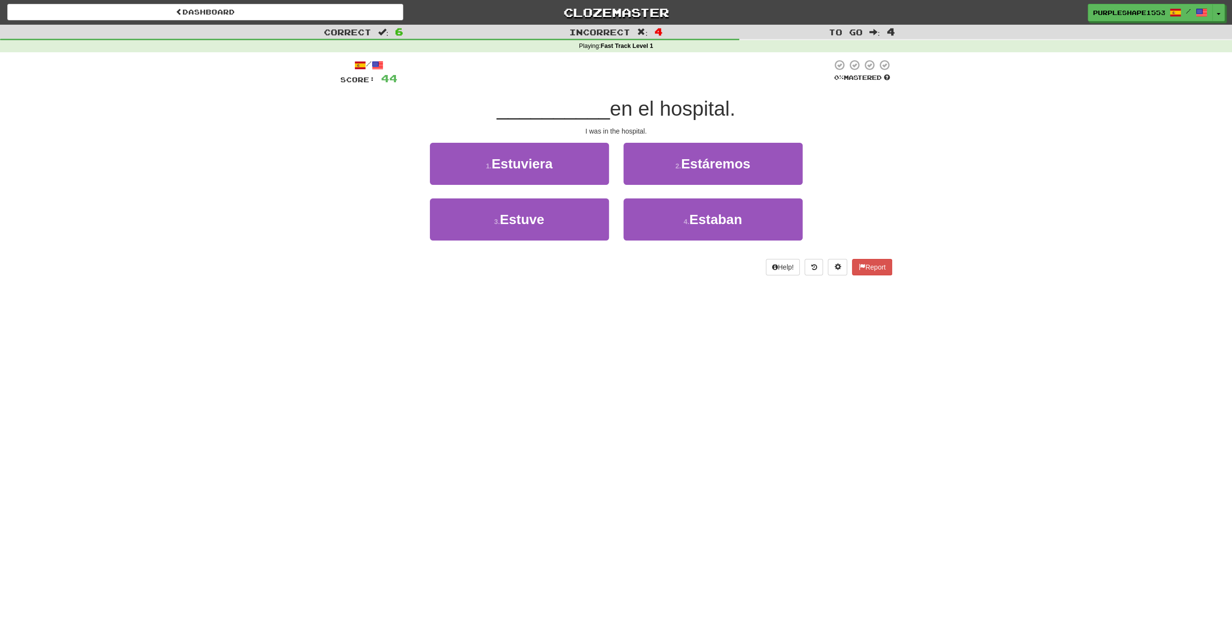
click at [349, 328] on div "Dashboard Clozemaster PurpleShape1553 / Toggle Dropdown Dashboard Leaderboard A…" at bounding box center [616, 309] width 1232 height 619
click at [530, 207] on button "3 . Estuve" at bounding box center [519, 219] width 179 height 42
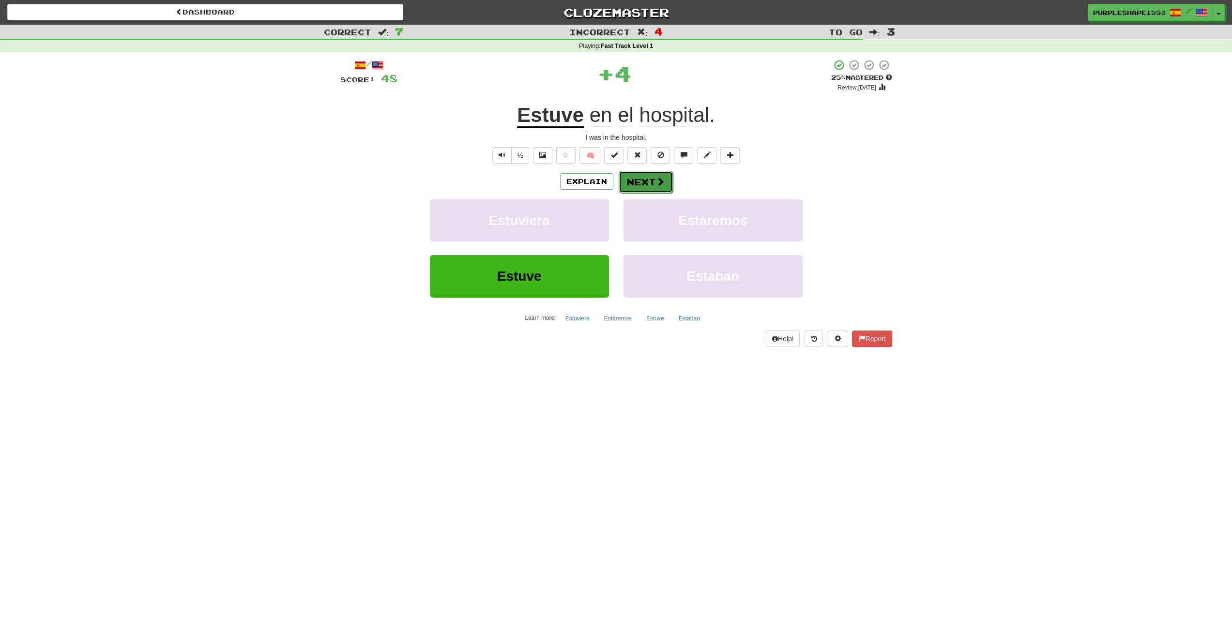
click at [647, 178] on button "Next" at bounding box center [646, 182] width 54 height 22
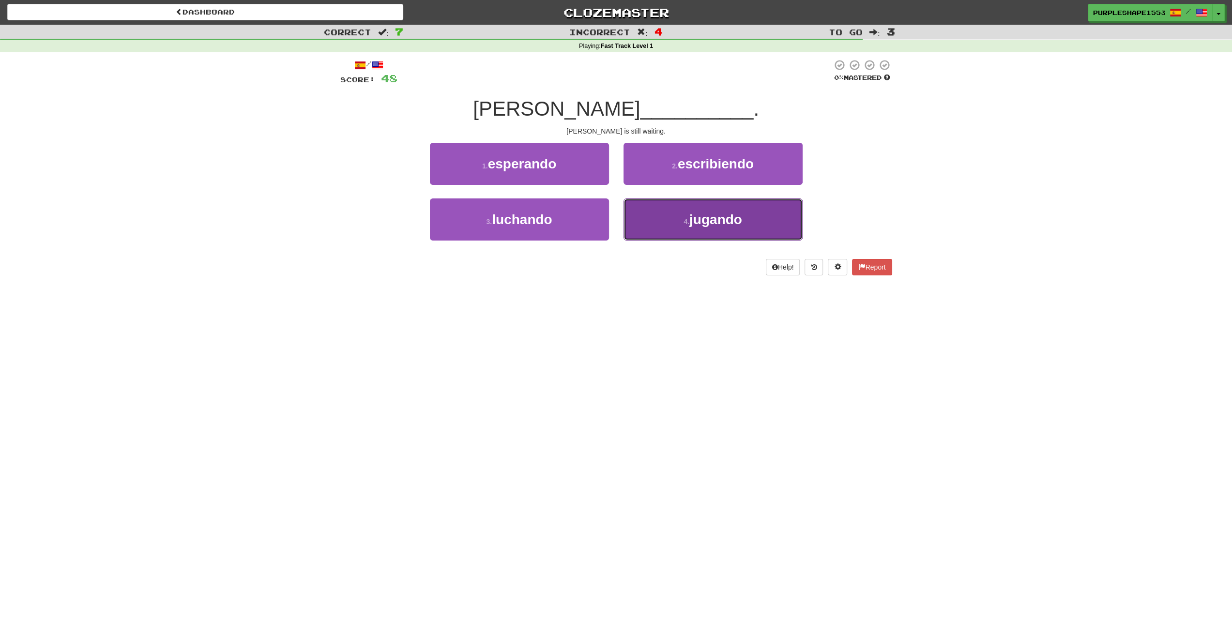
click at [649, 222] on button "4 . jugando" at bounding box center [712, 219] width 179 height 42
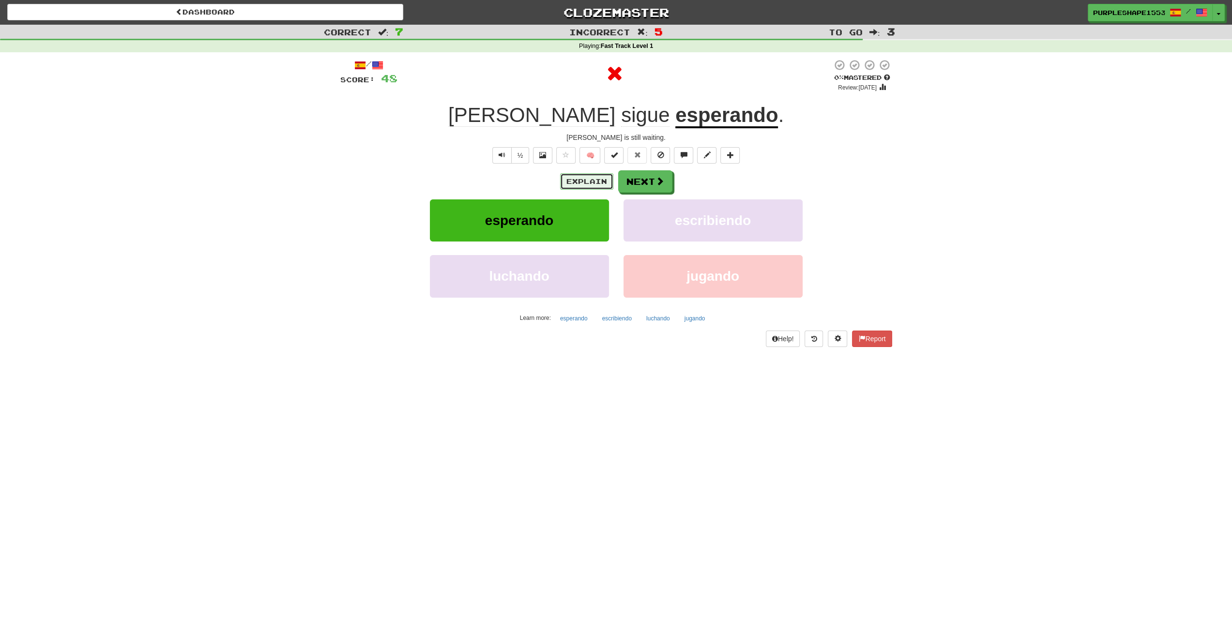
click at [589, 179] on button "Explain" at bounding box center [586, 181] width 53 height 16
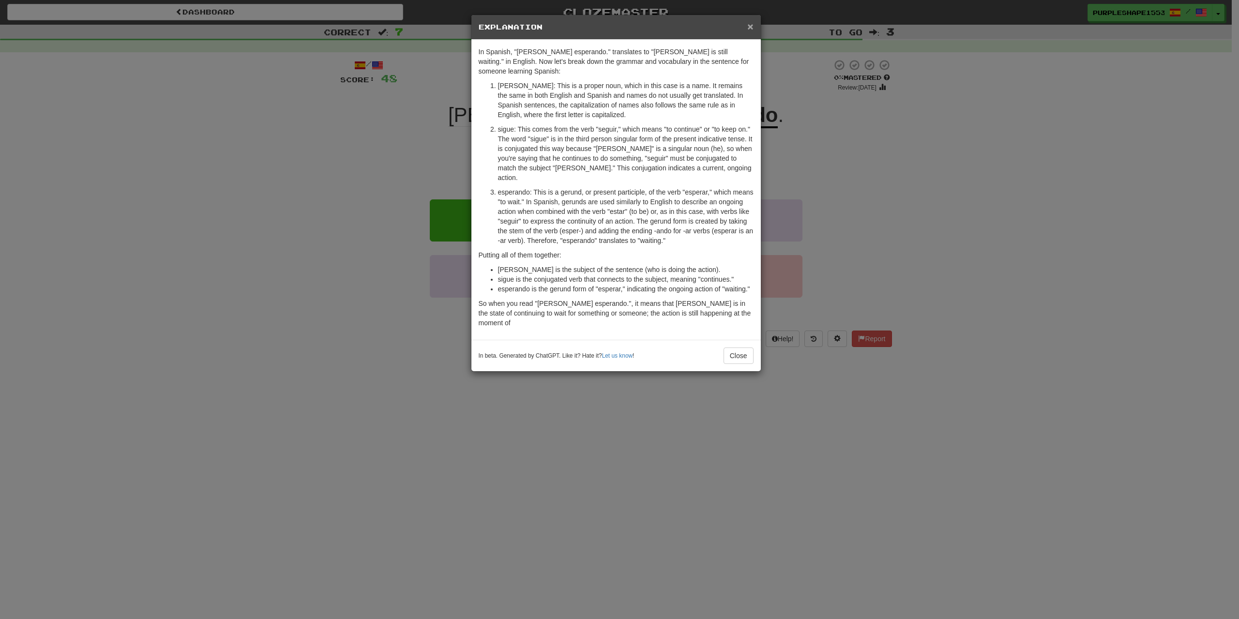
click at [753, 27] on span "×" at bounding box center [750, 26] width 6 height 11
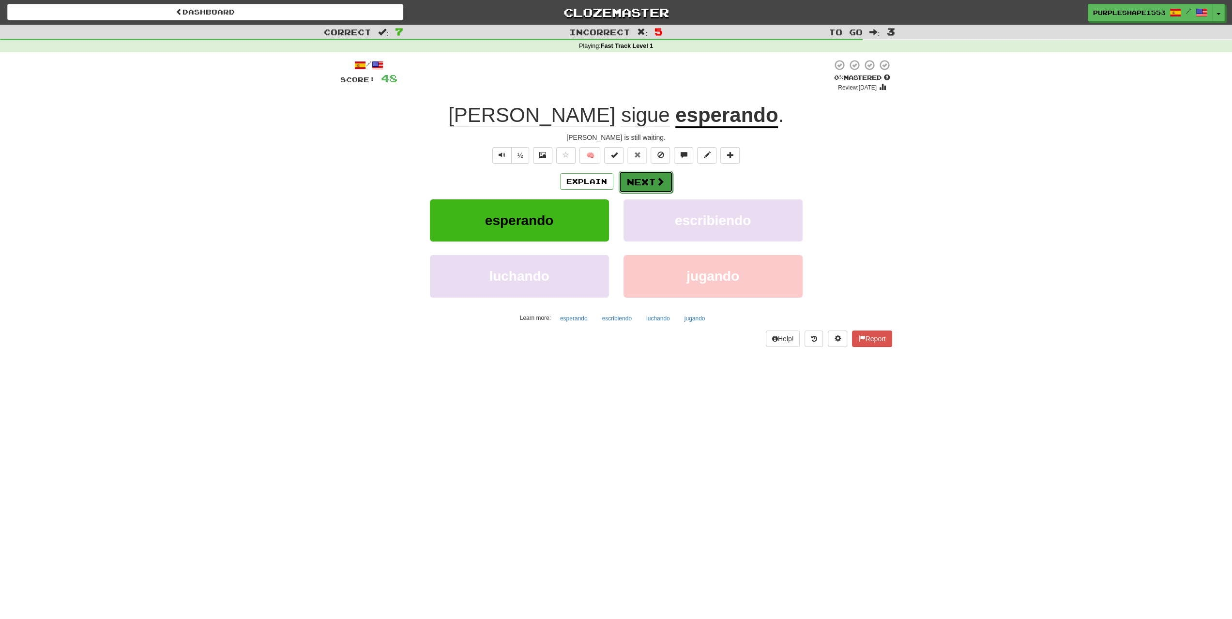
click at [659, 181] on span at bounding box center [660, 181] width 9 height 9
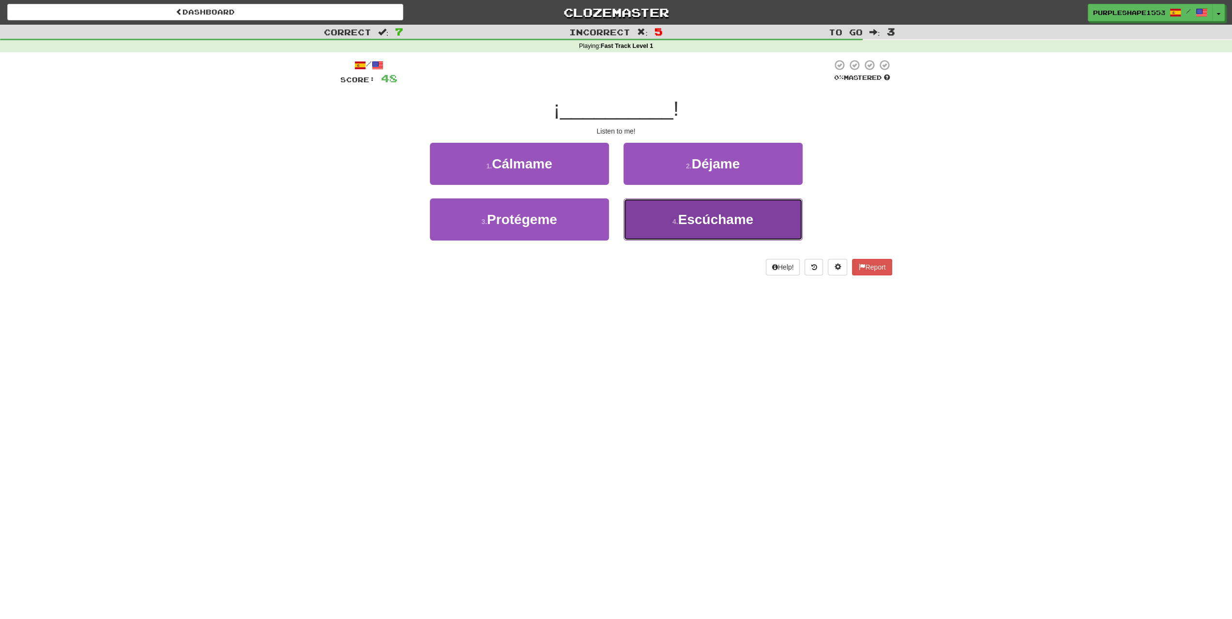
click at [657, 214] on button "4 . [GEOGRAPHIC_DATA]" at bounding box center [712, 219] width 179 height 42
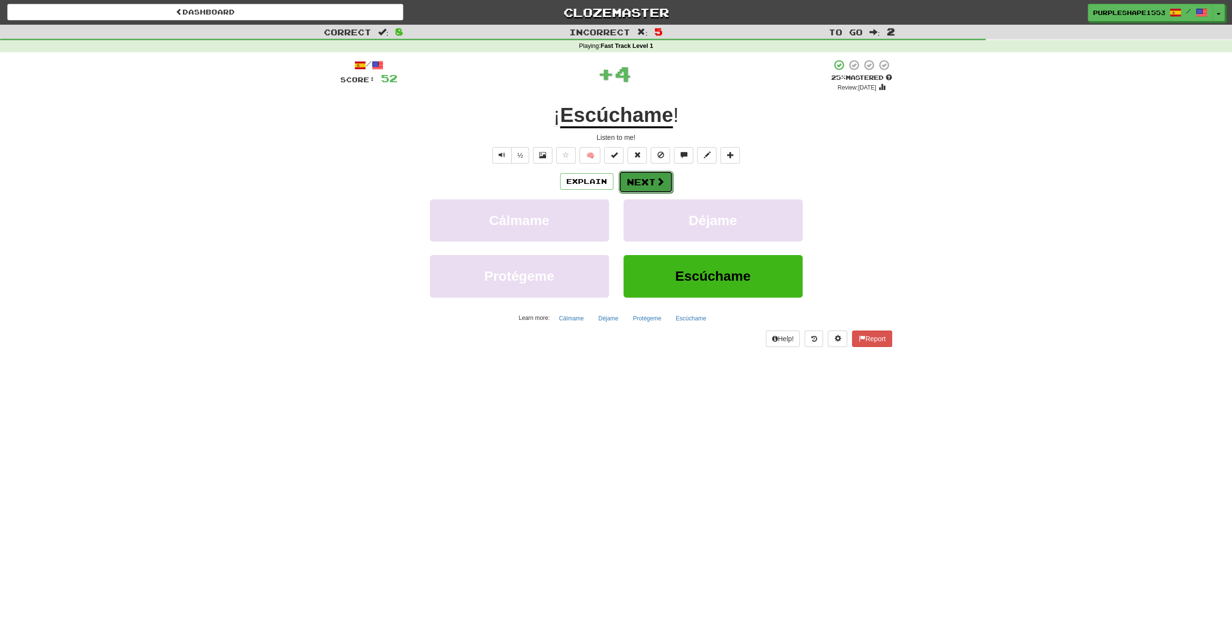
click at [639, 181] on button "Next" at bounding box center [646, 182] width 54 height 22
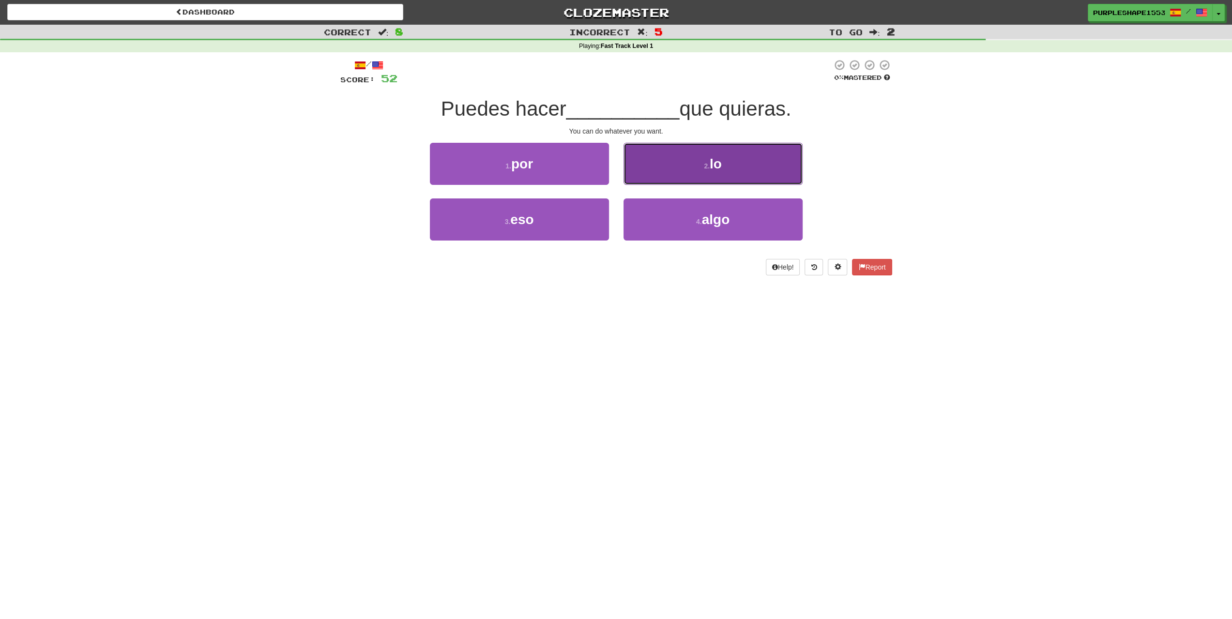
click at [639, 181] on button "2 . lo" at bounding box center [712, 164] width 179 height 42
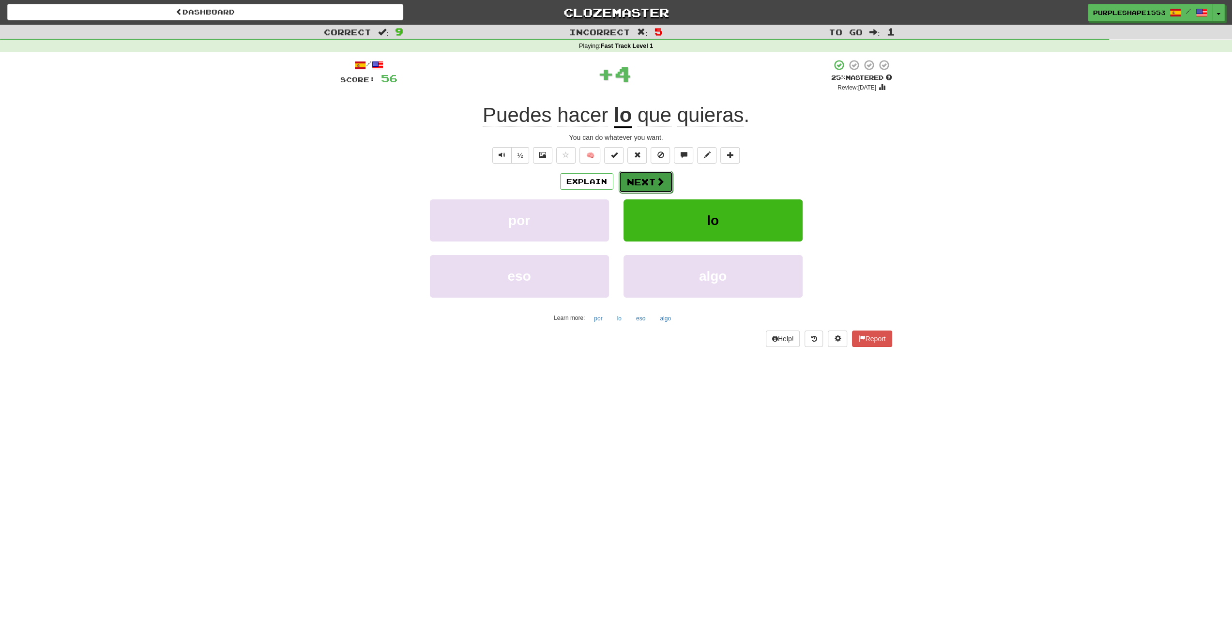
click at [643, 181] on button "Next" at bounding box center [646, 182] width 54 height 22
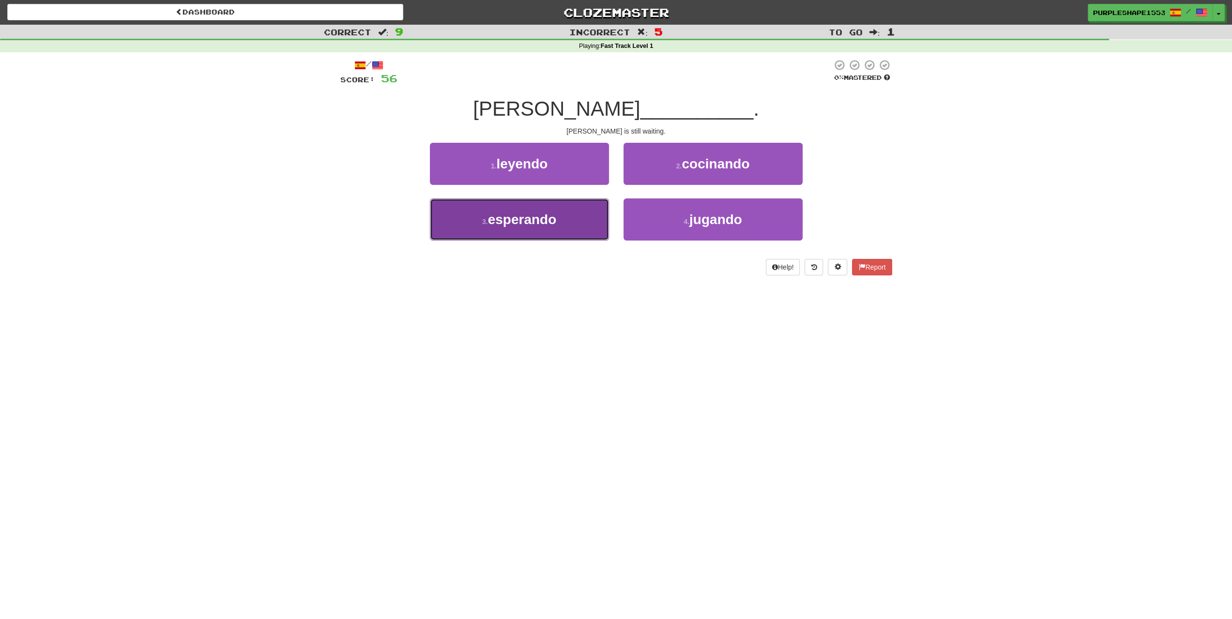
click at [601, 221] on button "3 . esperando" at bounding box center [519, 219] width 179 height 42
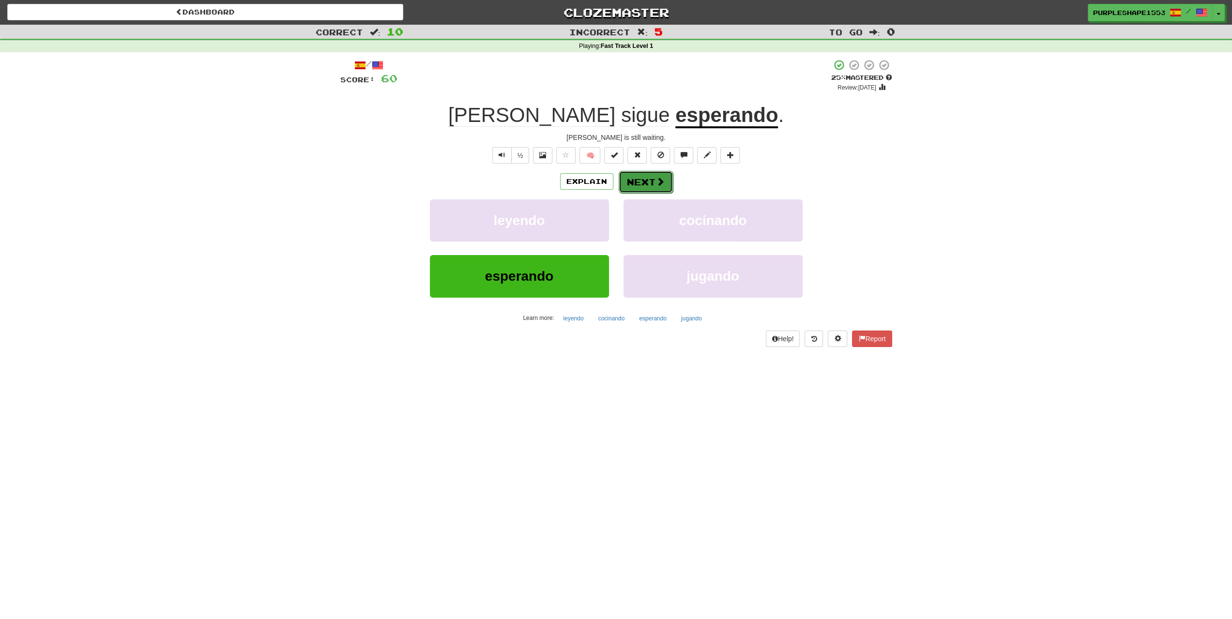
click at [658, 176] on button "Next" at bounding box center [646, 182] width 54 height 22
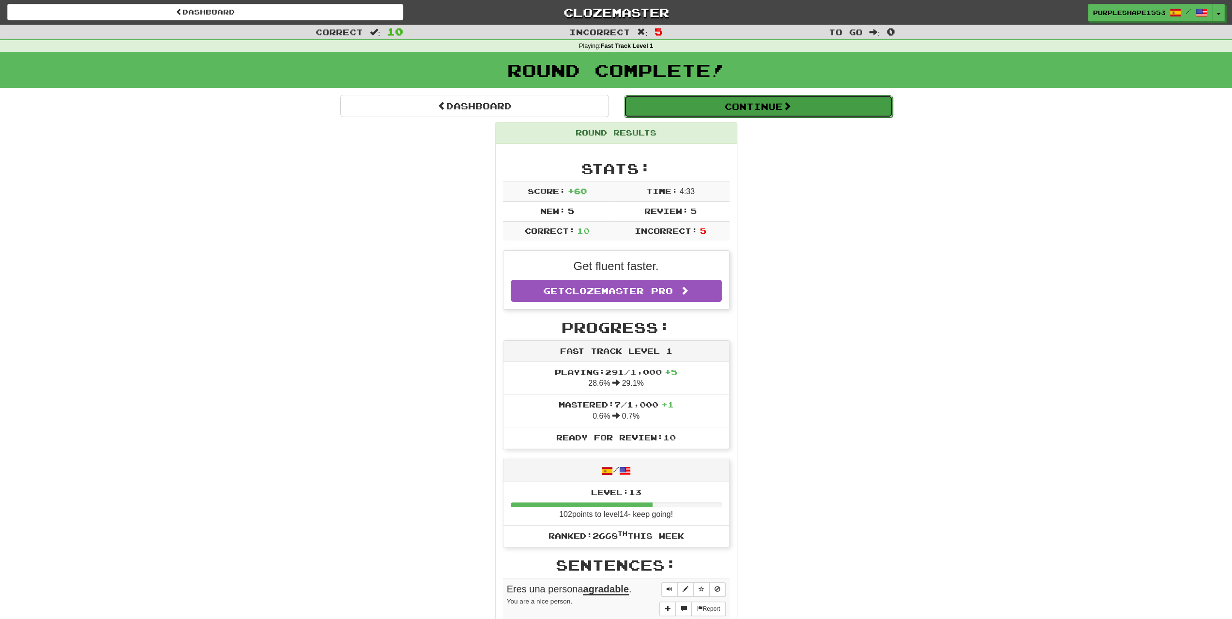
click at [711, 111] on button "Continue" at bounding box center [758, 106] width 269 height 22
